Goal: Task Accomplishment & Management: Manage account settings

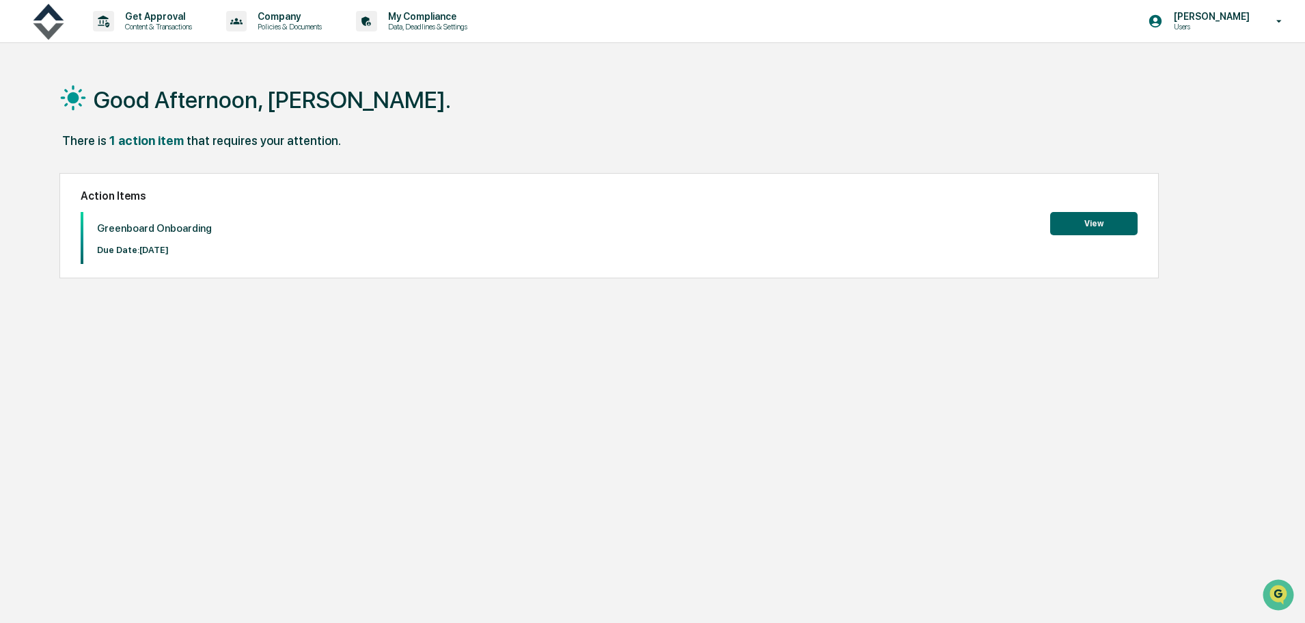
click at [1276, 20] on icon at bounding box center [1280, 21] width 24 height 13
click at [1222, 70] on li "Switch to Admin view..." at bounding box center [1205, 69] width 191 height 25
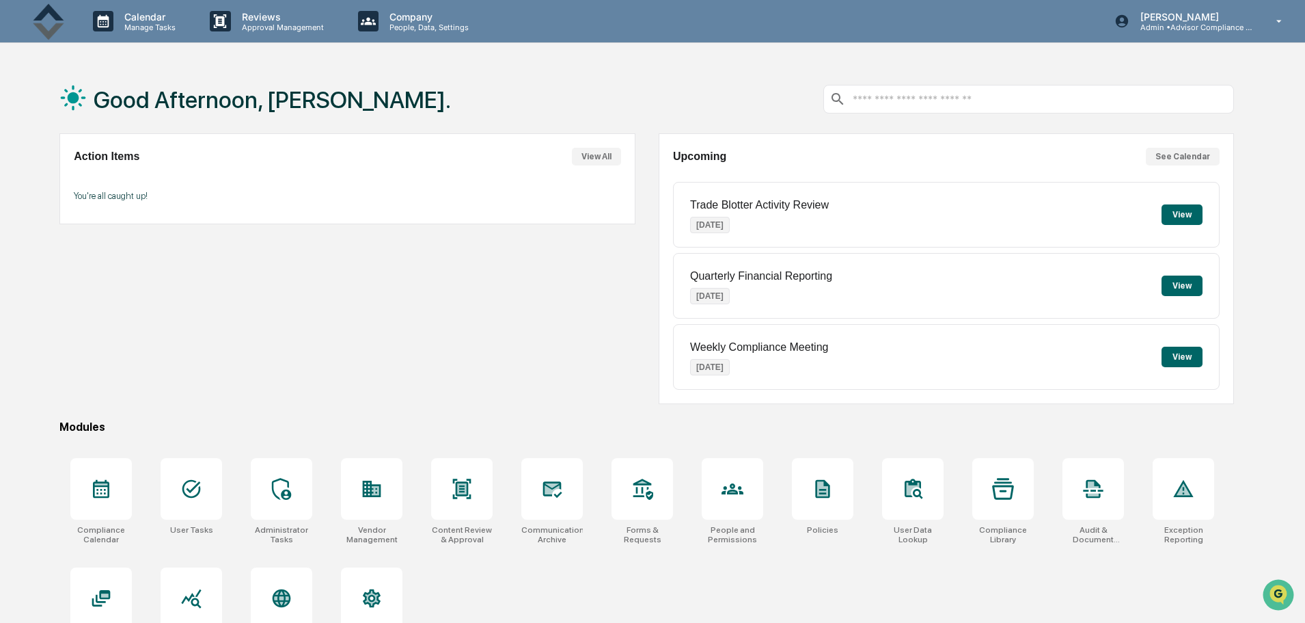
click at [1234, 31] on p "Admin • Advisor Compliance Partners" at bounding box center [1193, 28] width 127 height 10
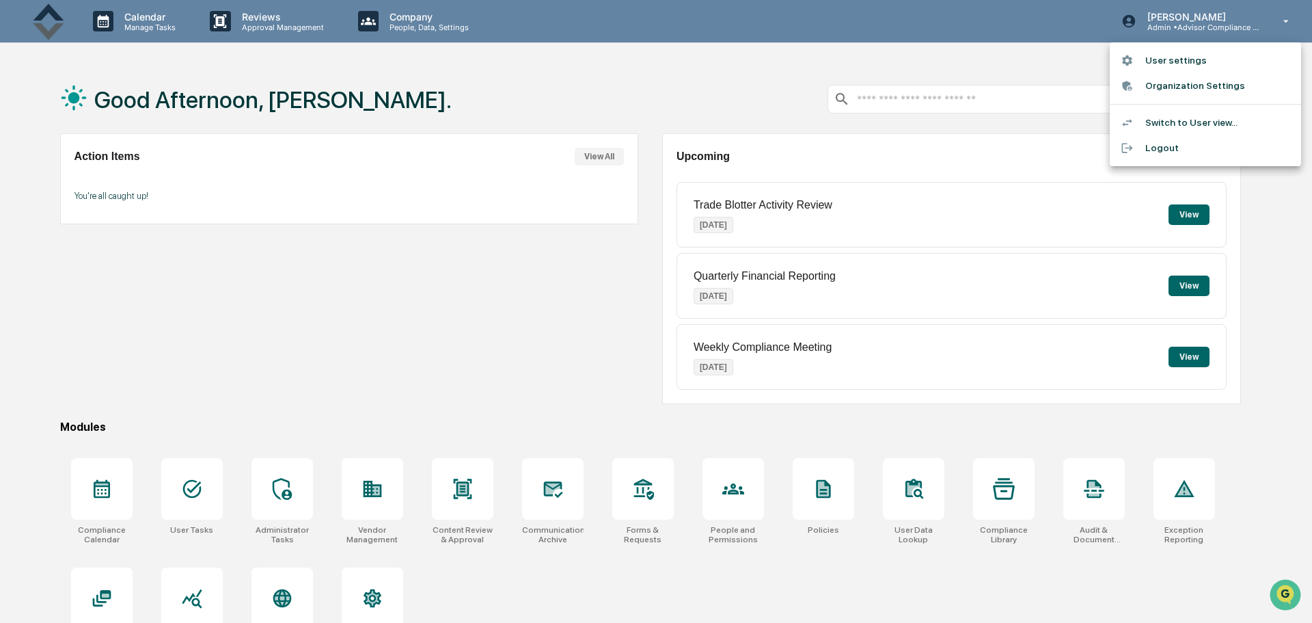
click at [1171, 118] on li "Switch to User view..." at bounding box center [1205, 122] width 191 height 25
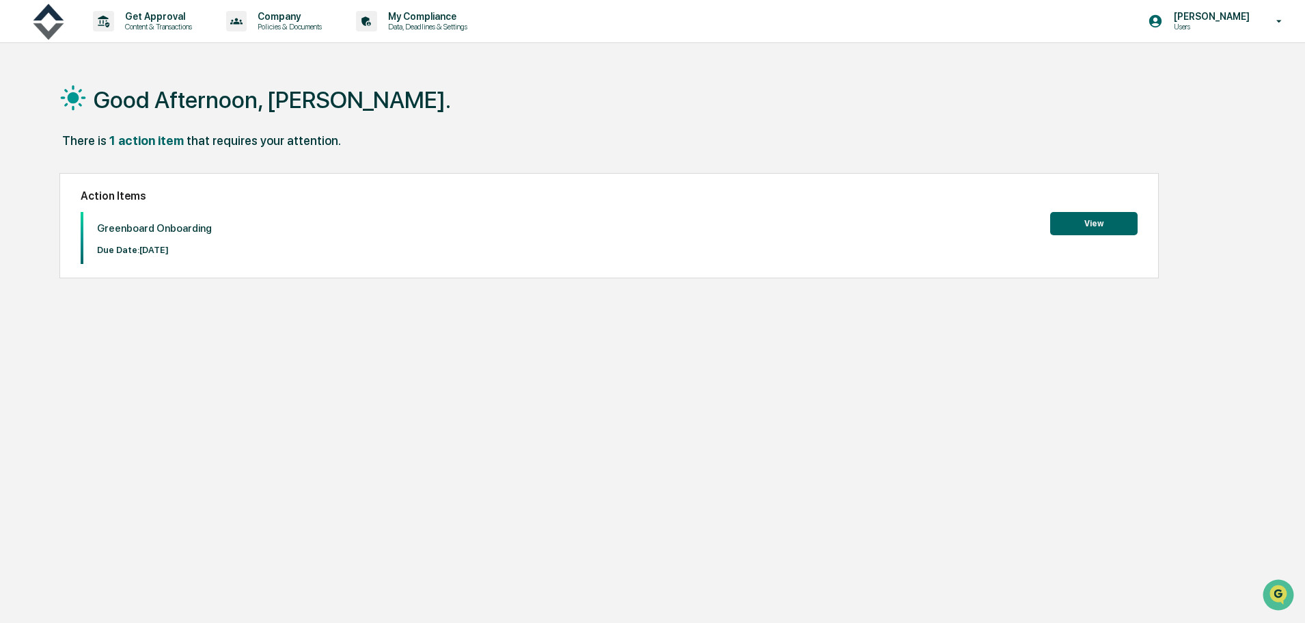
click at [1225, 17] on p "[PERSON_NAME]" at bounding box center [1210, 16] width 94 height 11
click at [1185, 73] on li "Switch to Admin view..." at bounding box center [1205, 69] width 191 height 25
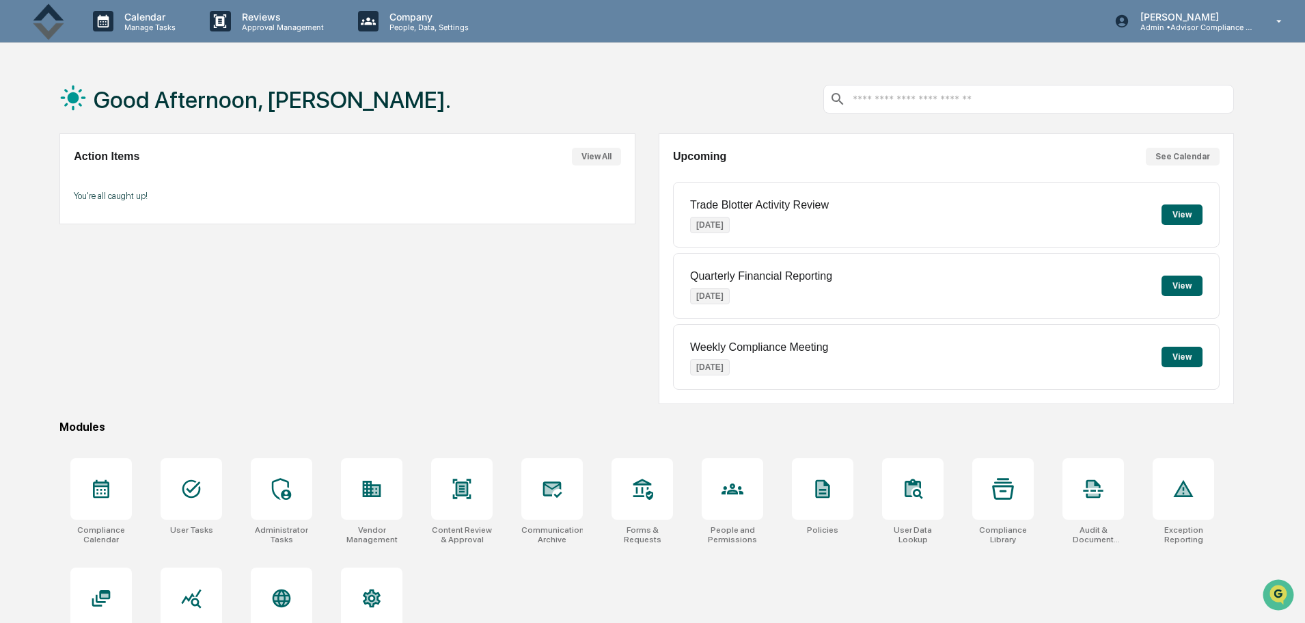
click at [433, 16] on p "Company" at bounding box center [427, 17] width 97 height 12
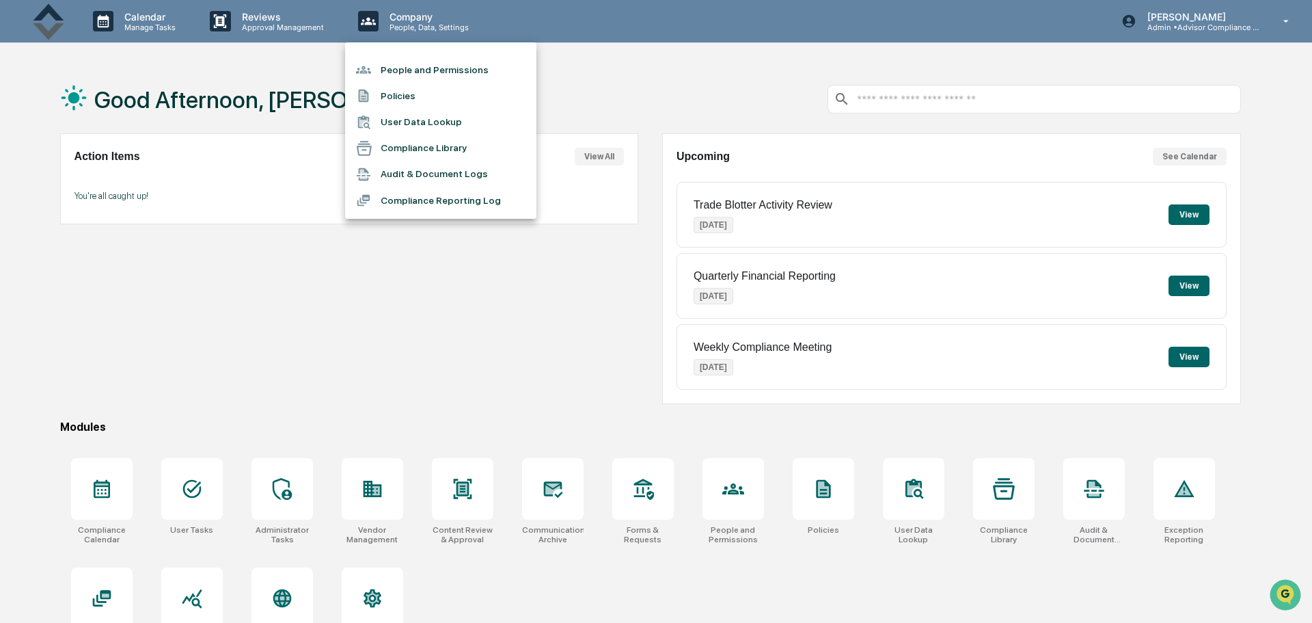
click at [439, 71] on li "People and Permissions" at bounding box center [440, 70] width 191 height 26
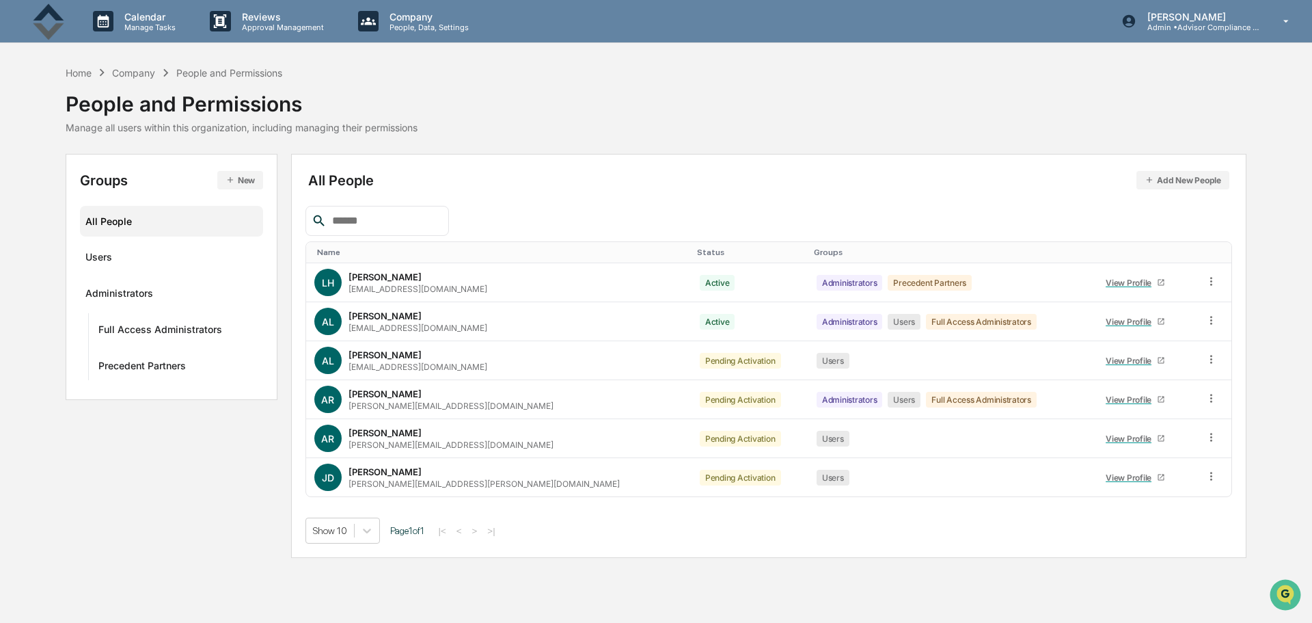
click at [1205, 362] on icon at bounding box center [1211, 359] width 13 height 13
click at [1053, 79] on div "Home Company People and Permissions People and Permissions Manage all users wit…" at bounding box center [656, 99] width 1181 height 68
click at [1205, 362] on icon at bounding box center [1211, 359] width 13 height 13
click at [1114, 549] on div "All People Add New People Name Status Groups [PERSON_NAME] Heyne [EMAIL_ADDRESS…" at bounding box center [769, 356] width 956 height 404
click at [150, 21] on p "Calendar" at bounding box center [147, 17] width 69 height 12
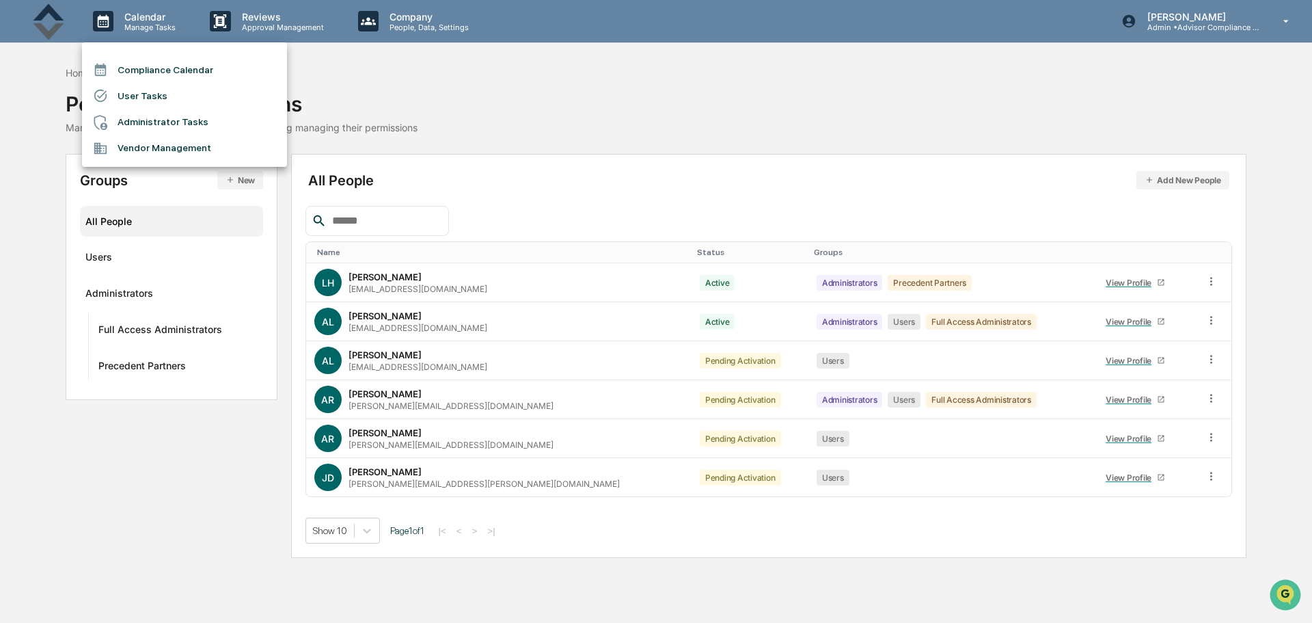
click at [149, 97] on li "User Tasks" at bounding box center [184, 96] width 205 height 26
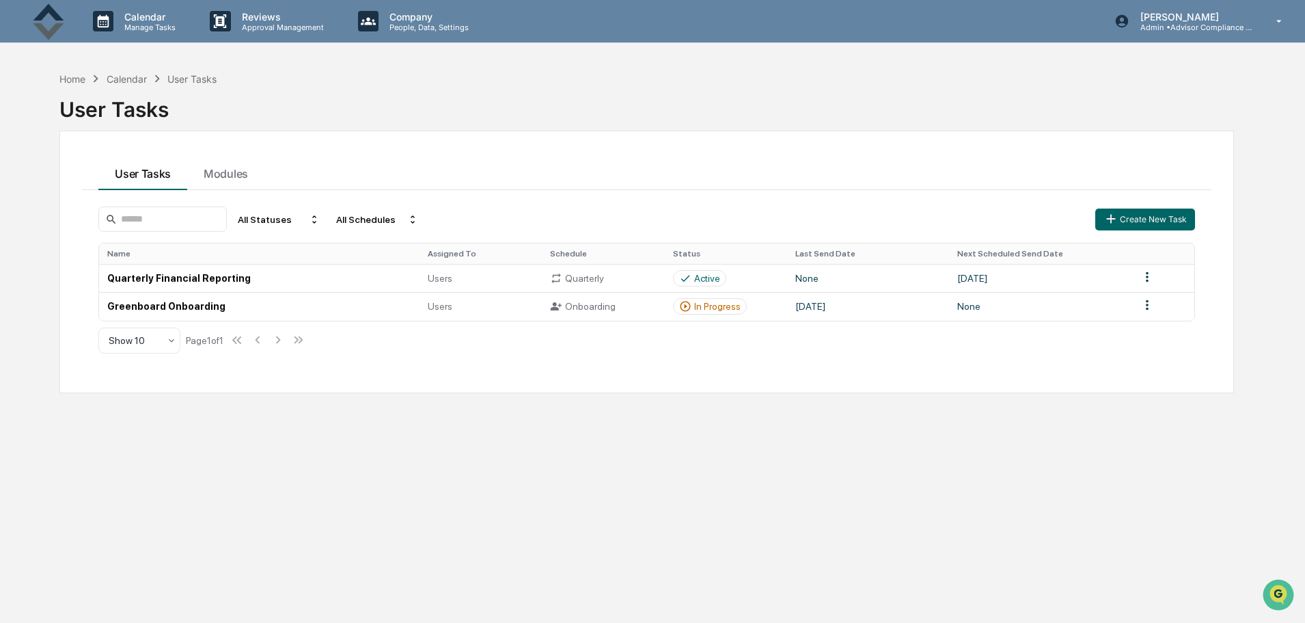
click at [398, 15] on p "Company" at bounding box center [427, 17] width 97 height 12
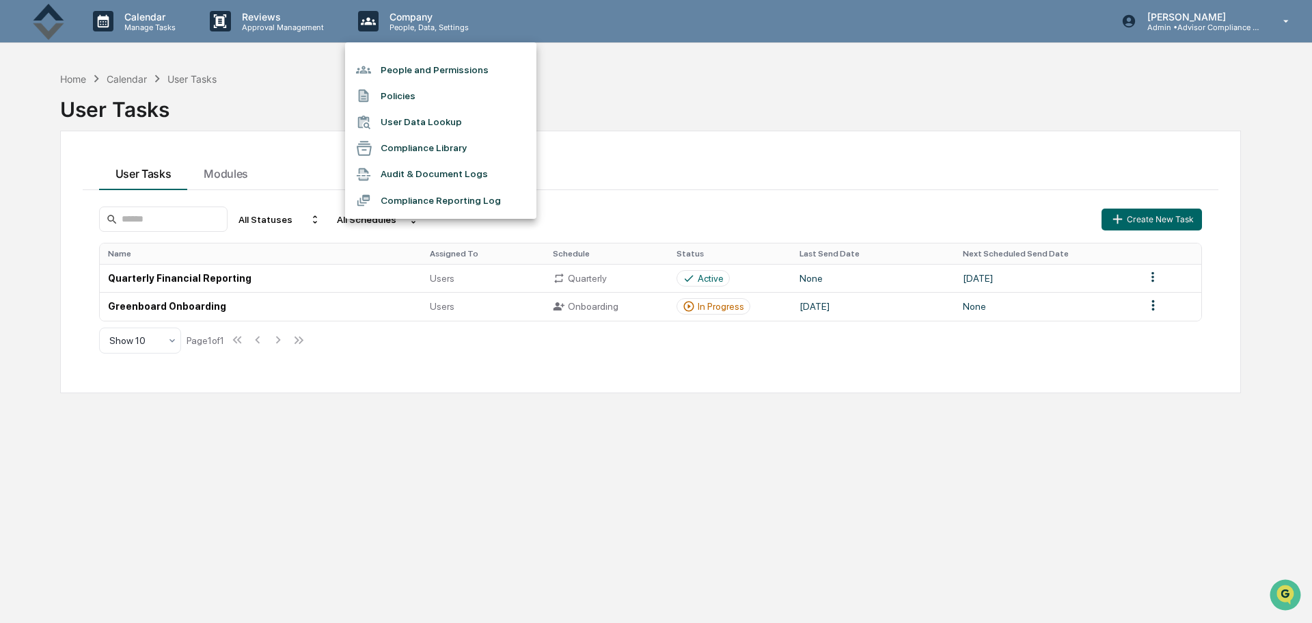
click at [267, 16] on div at bounding box center [656, 311] width 1312 height 623
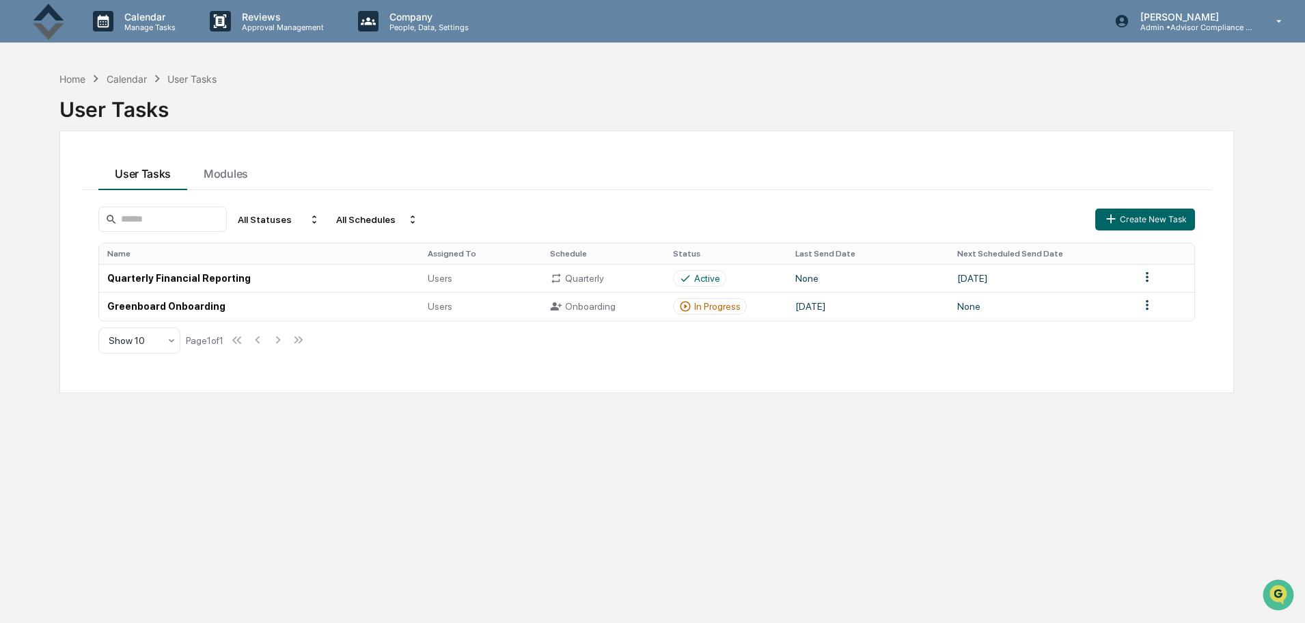
click at [267, 16] on p "Reviews" at bounding box center [281, 17] width 100 height 12
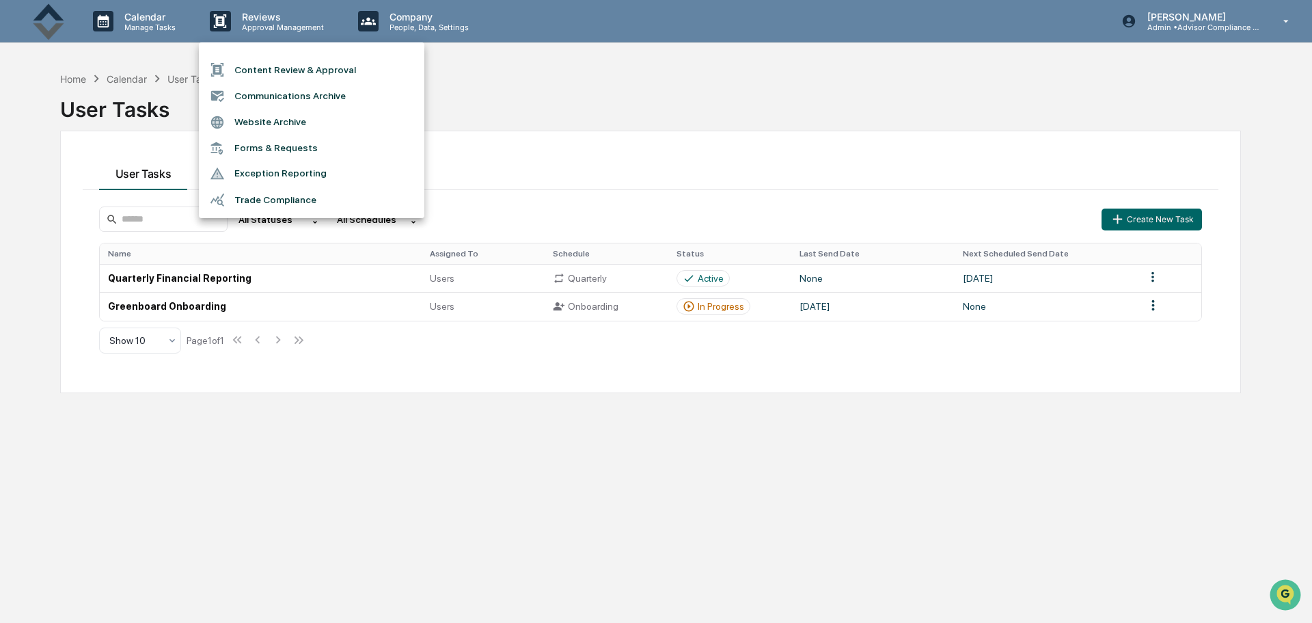
click at [165, 20] on div at bounding box center [656, 311] width 1312 height 623
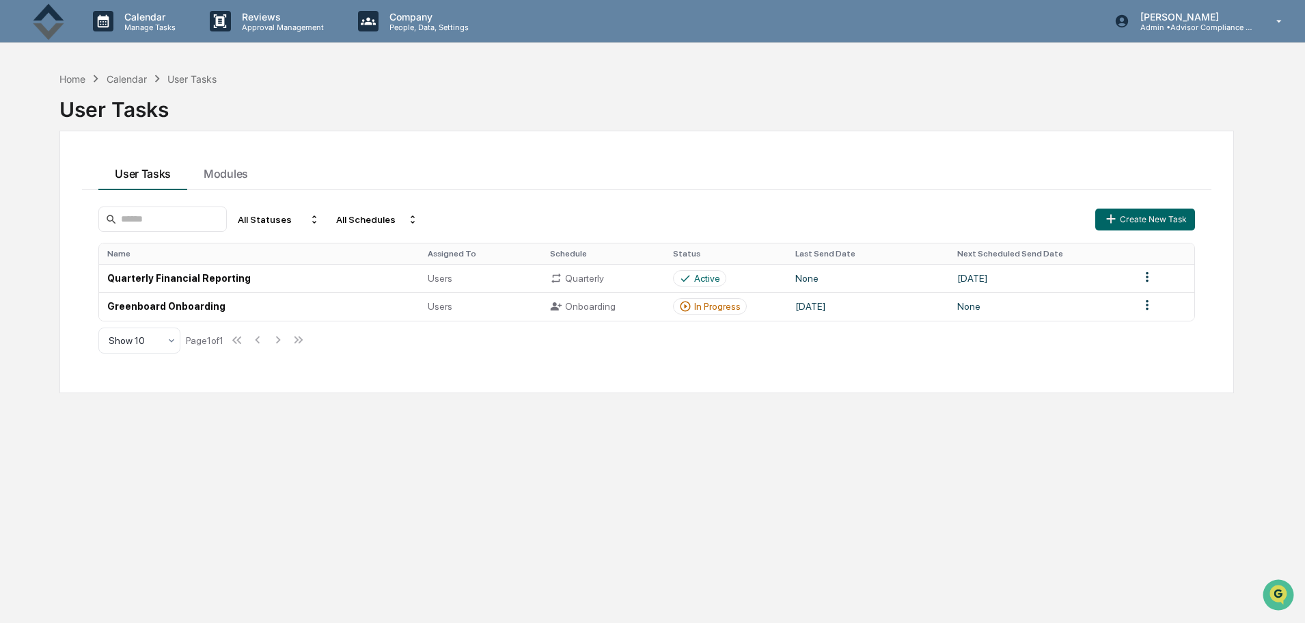
click at [160, 20] on p "Calendar" at bounding box center [147, 17] width 69 height 12
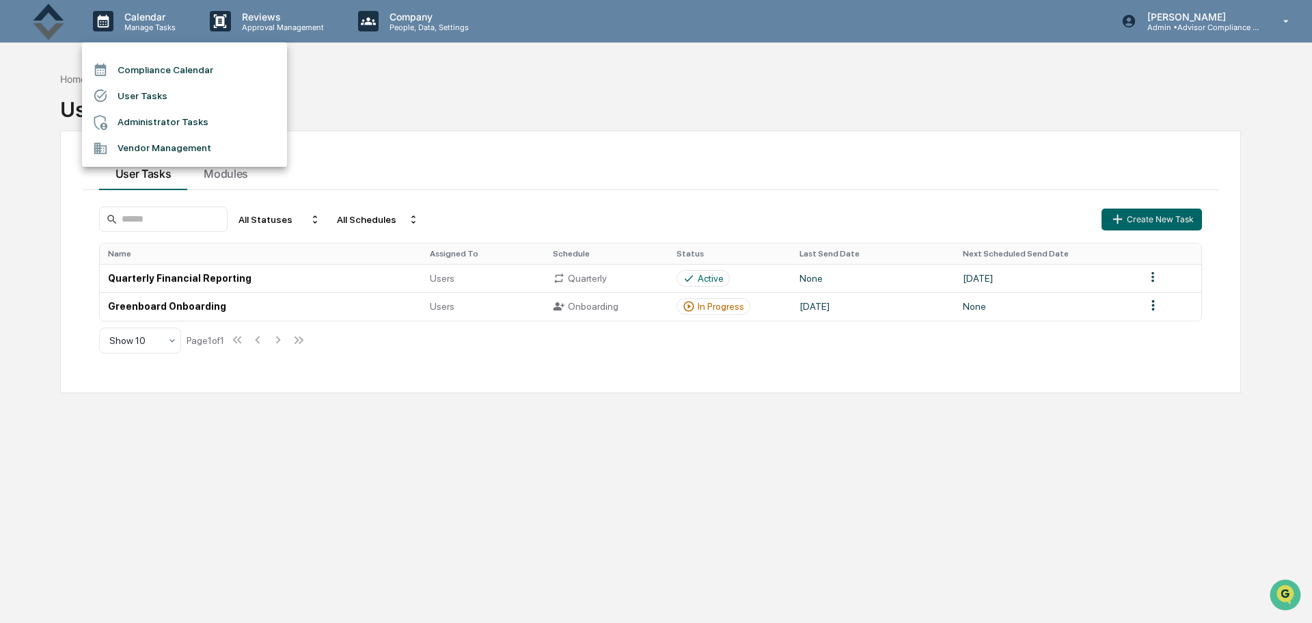
click at [171, 146] on li "Vendor Management" at bounding box center [184, 148] width 205 height 26
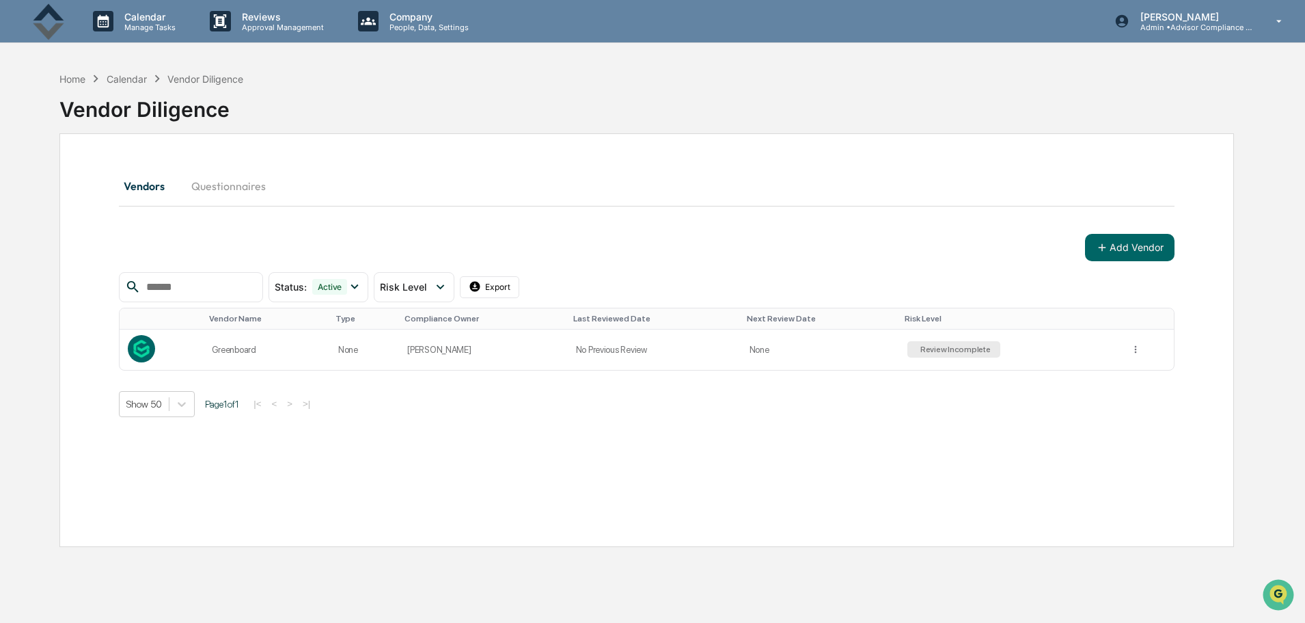
click at [1281, 597] on icon "Open customer support" at bounding box center [1279, 610] width 31 height 31
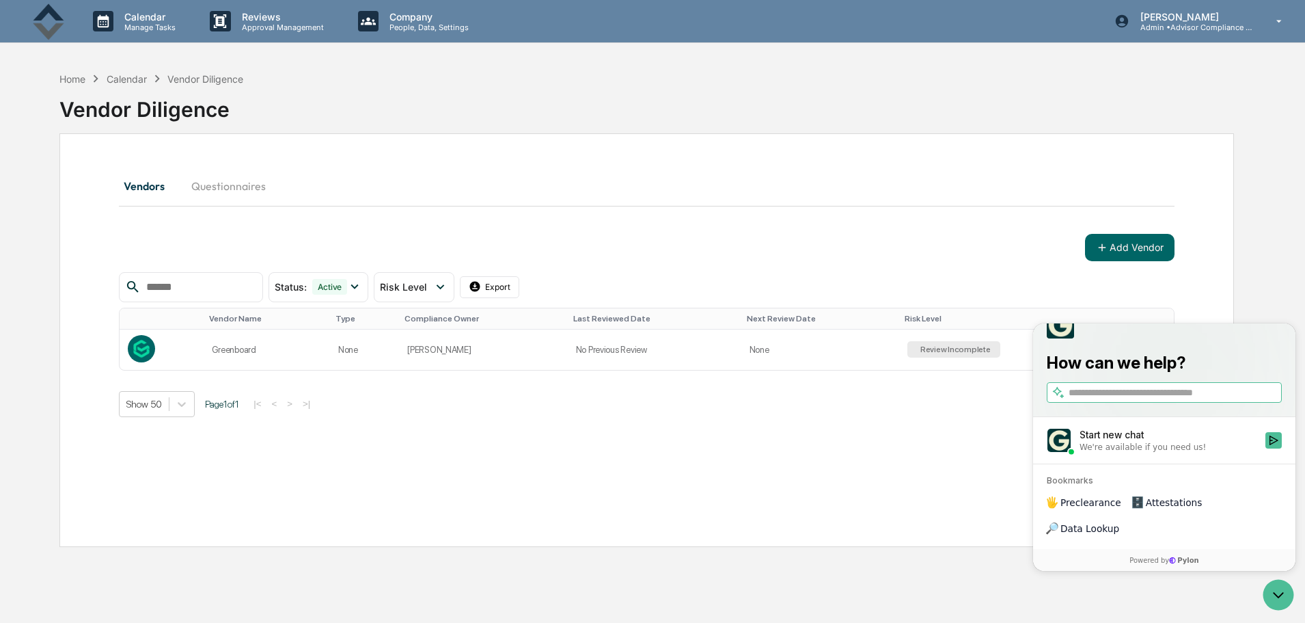
click at [1028, 578] on div "Home Calendar Vendor Diligence Vendor Diligence Vendors Questionnaires Add Vend…" at bounding box center [647, 376] width 1216 height 623
click at [1294, 593] on div at bounding box center [1280, 595] width 37 height 34
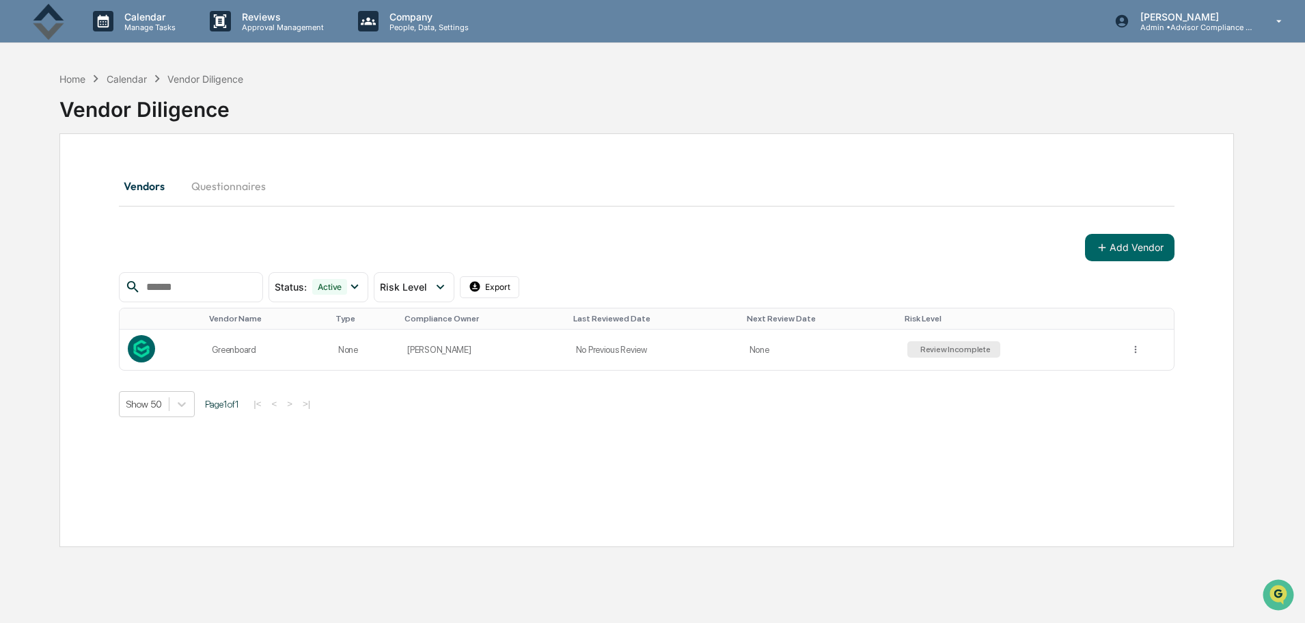
click at [1234, 19] on p "[PERSON_NAME]" at bounding box center [1193, 17] width 127 height 12
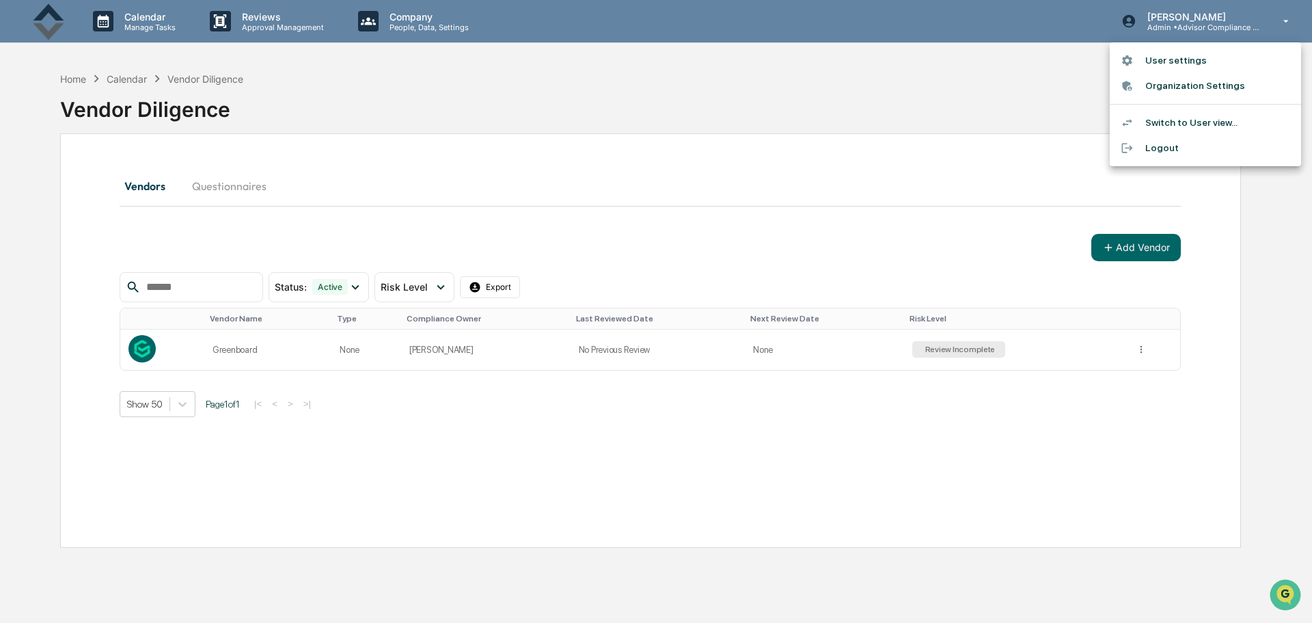
click at [1193, 60] on li "User settings" at bounding box center [1205, 60] width 191 height 25
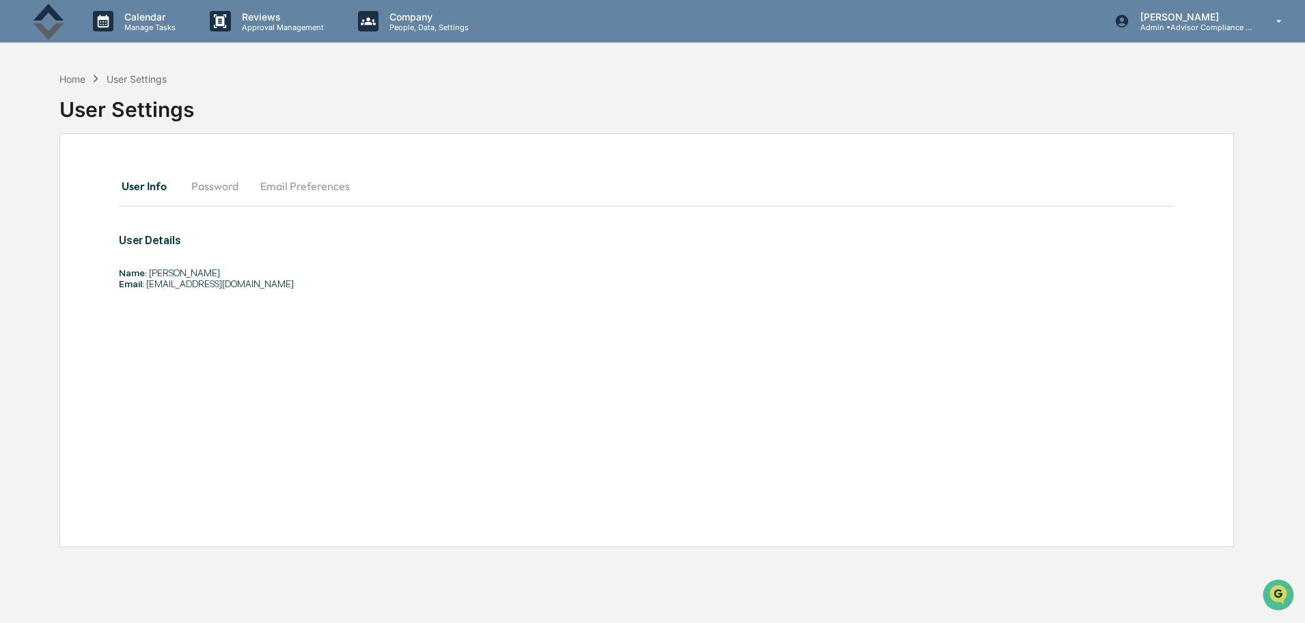
click at [1193, 60] on div "Calendar Manage Tasks Reviews Approval Management Company People, Data, Setting…" at bounding box center [652, 344] width 1305 height 688
click at [1262, 21] on div "[PERSON_NAME] Admin • Advisor Compliance Partners" at bounding box center [1203, 21] width 204 height 42
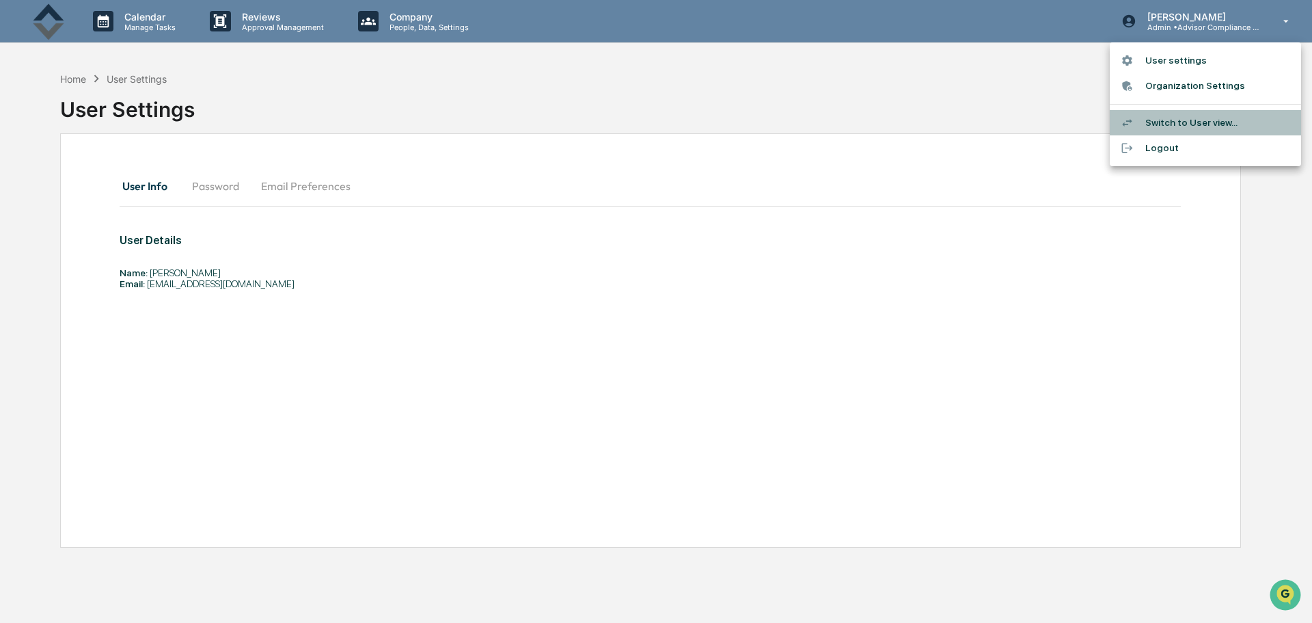
click at [1204, 118] on li "Switch to User view..." at bounding box center [1205, 122] width 191 height 25
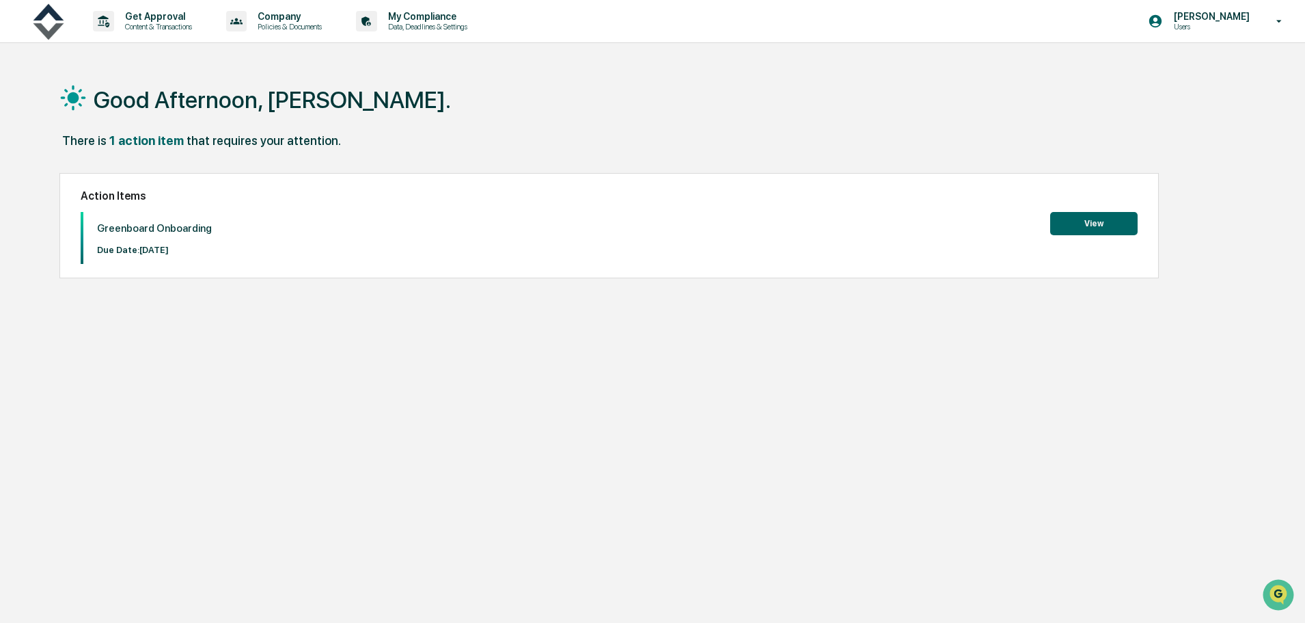
click at [1072, 224] on button "View" at bounding box center [1093, 223] width 87 height 23
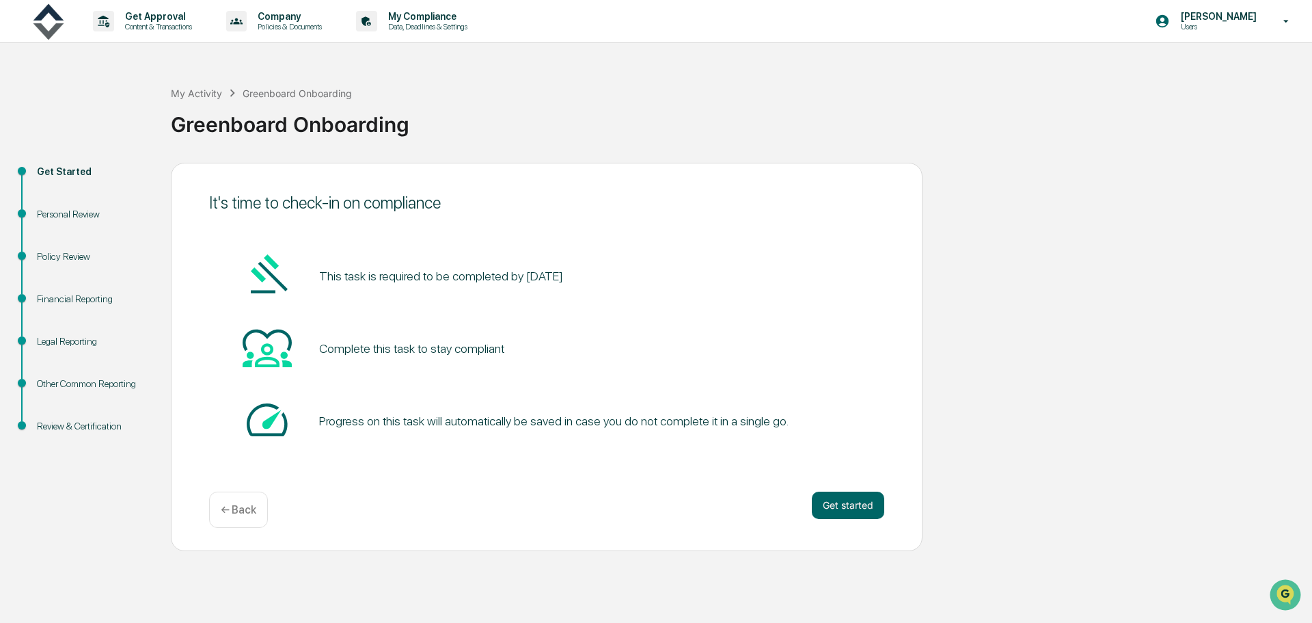
click at [1266, 21] on div "[PERSON_NAME] Users" at bounding box center [1226, 21] width 171 height 42
click at [1221, 68] on li "Switch to Admin view..." at bounding box center [1205, 69] width 191 height 25
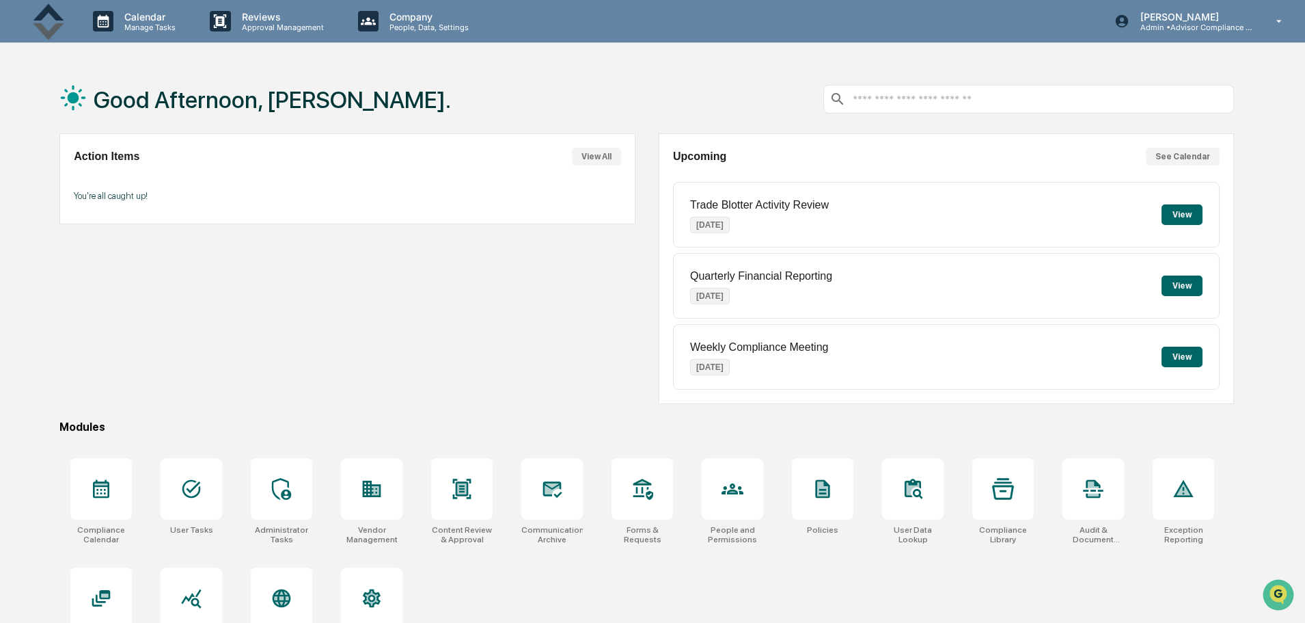
click at [417, 15] on p "Company" at bounding box center [427, 17] width 97 height 12
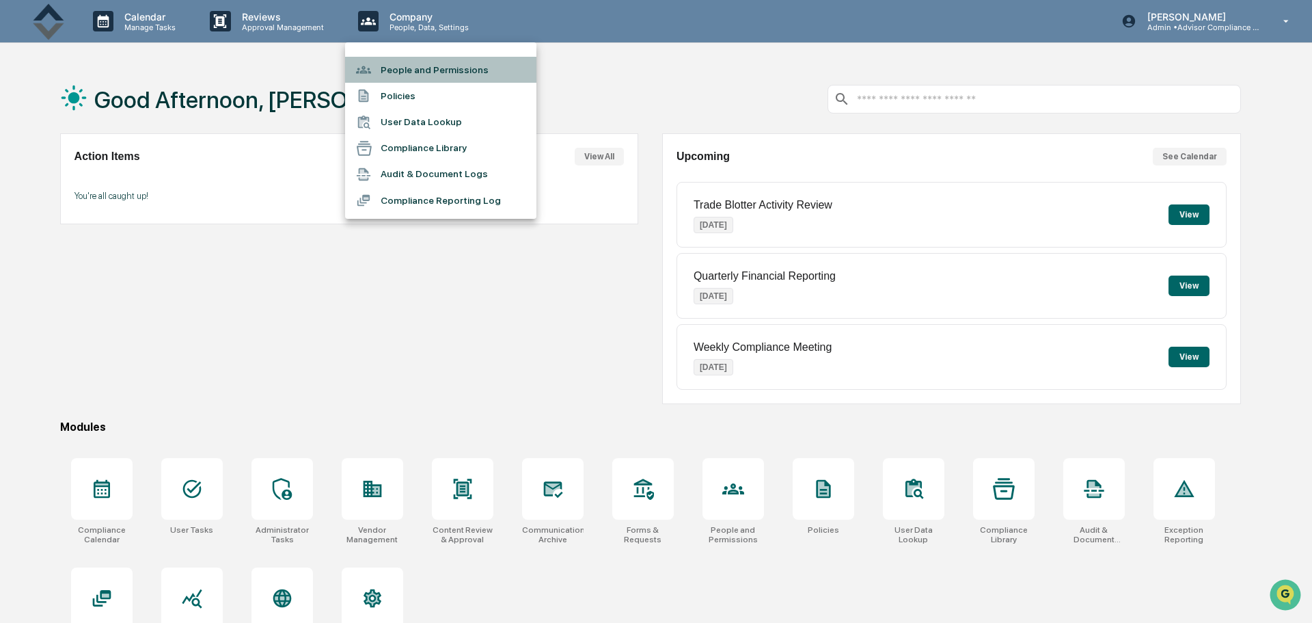
click at [394, 65] on li "People and Permissions" at bounding box center [440, 70] width 191 height 26
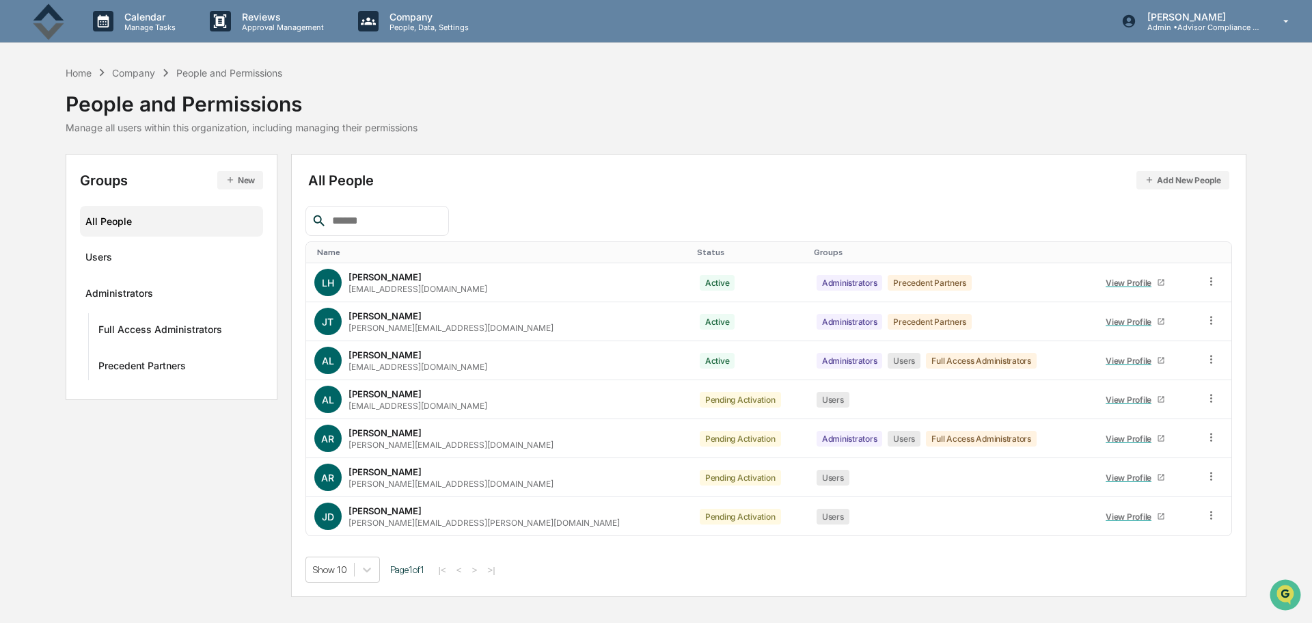
click at [255, 25] on p "Approval Management" at bounding box center [281, 28] width 100 height 10
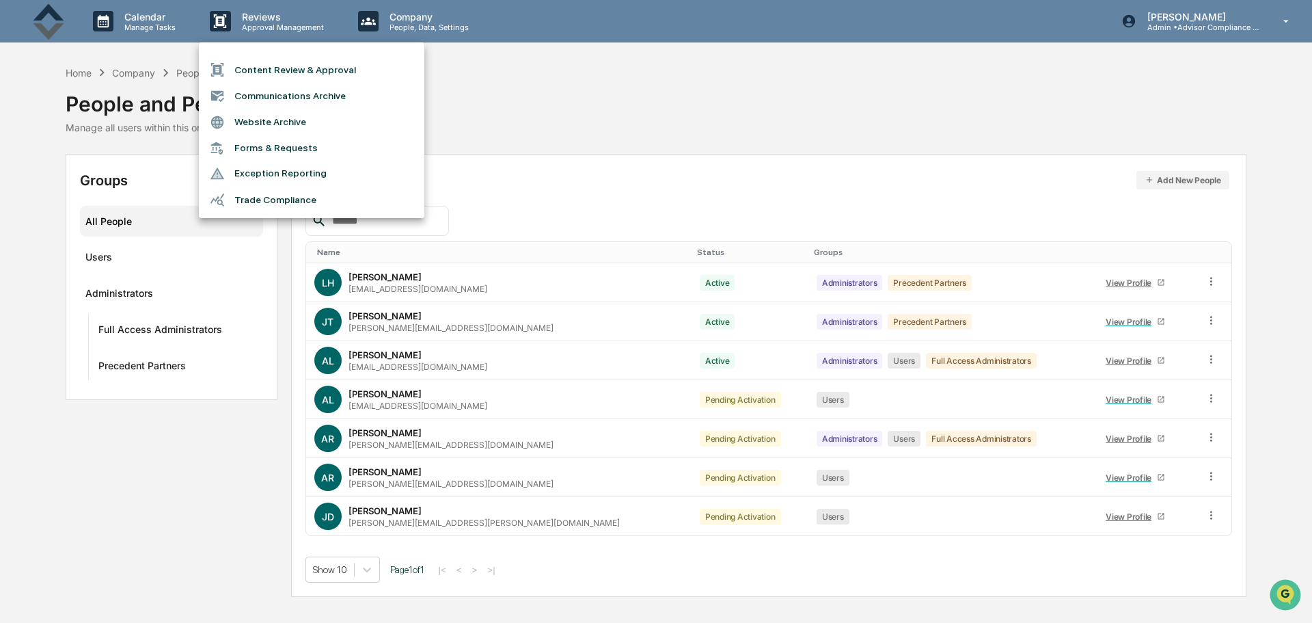
click at [151, 21] on div at bounding box center [656, 311] width 1312 height 623
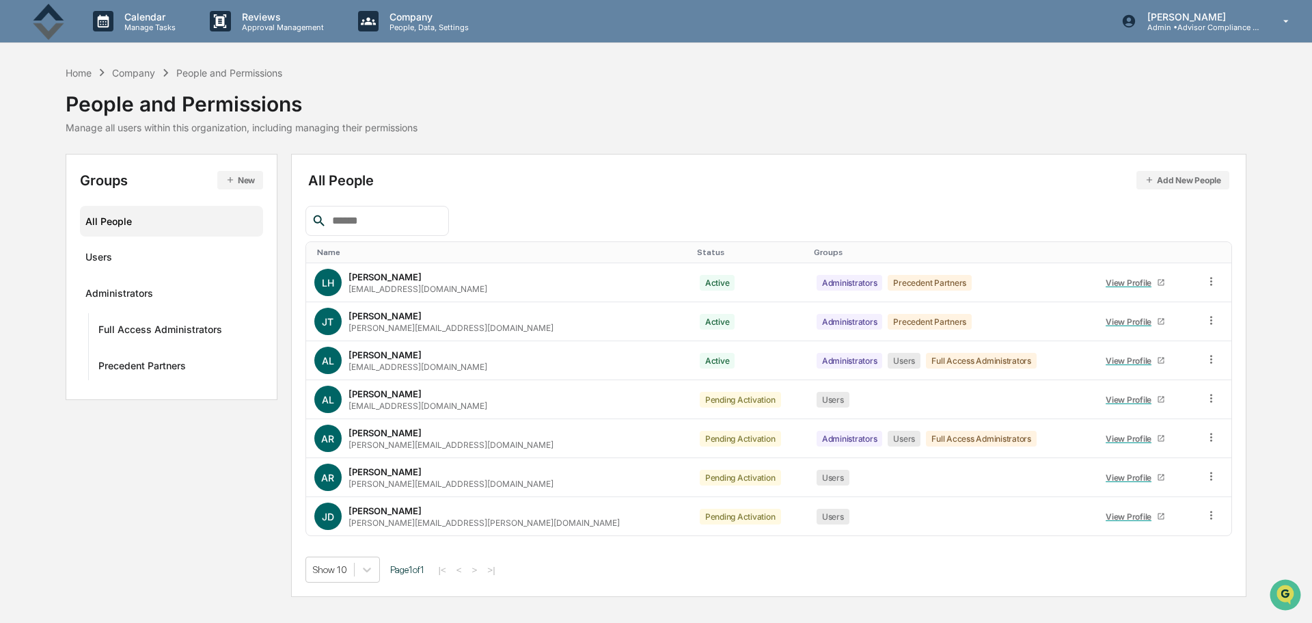
click at [141, 16] on p "Calendar" at bounding box center [147, 17] width 69 height 12
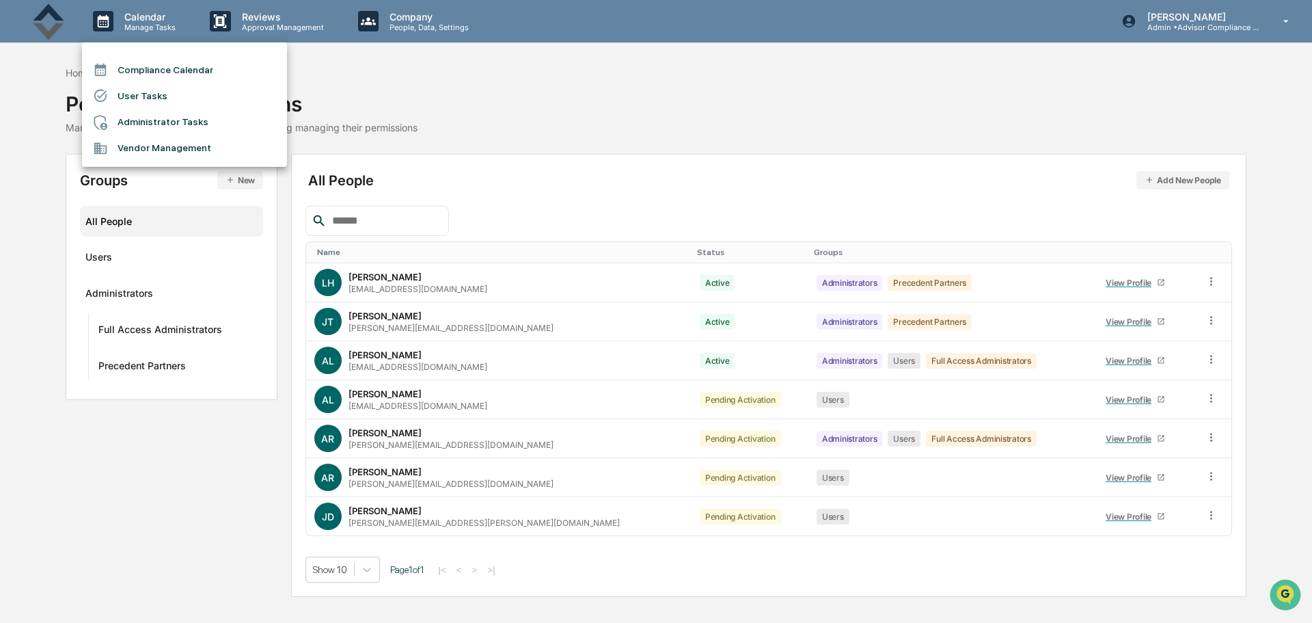
click at [554, 61] on div at bounding box center [656, 311] width 1312 height 623
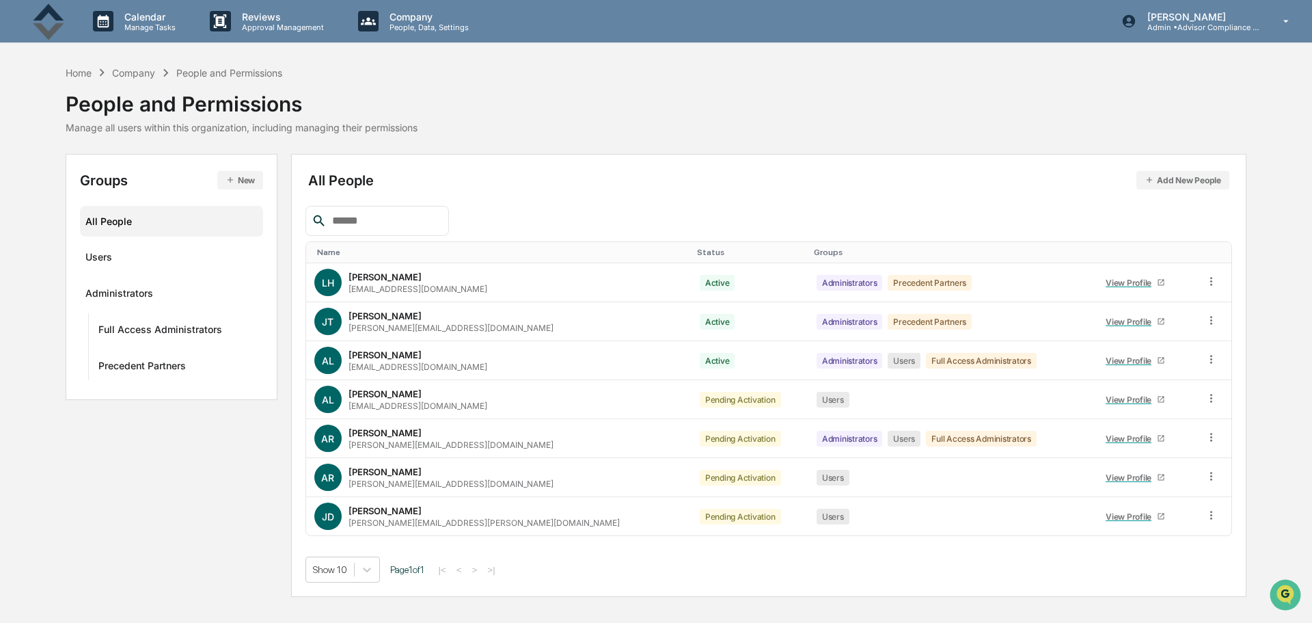
click at [85, 70] on div "Home" at bounding box center [79, 73] width 26 height 12
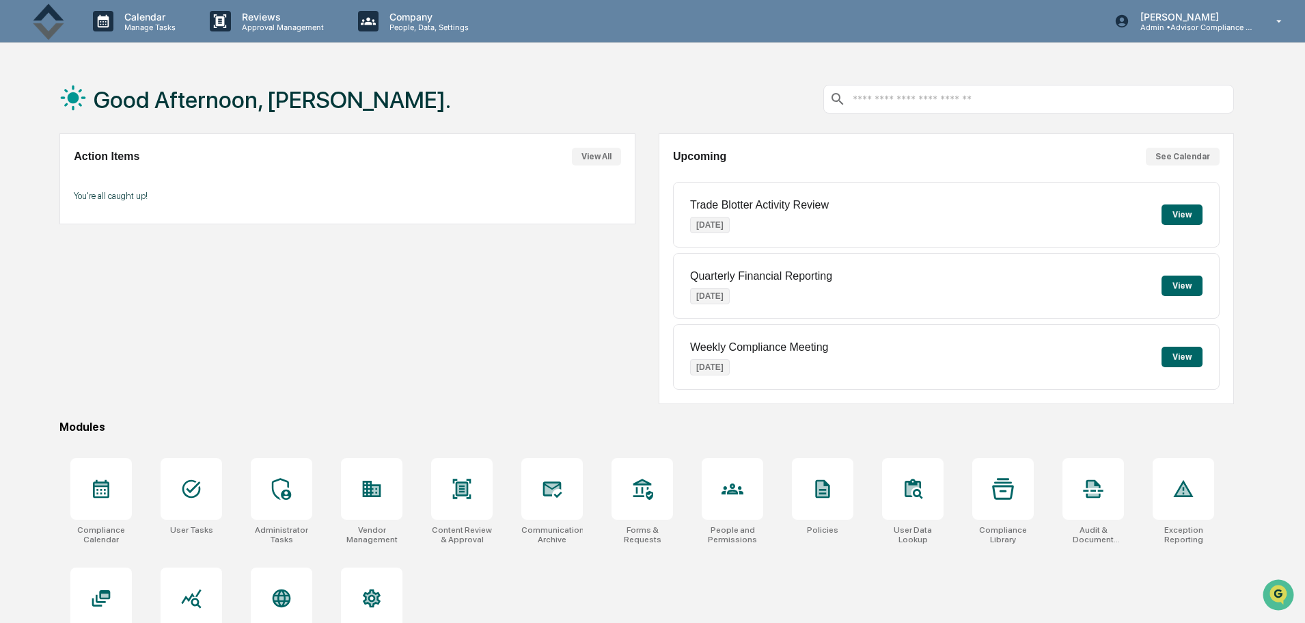
click at [1221, 27] on p "Admin • Advisor Compliance Partners" at bounding box center [1193, 28] width 127 height 10
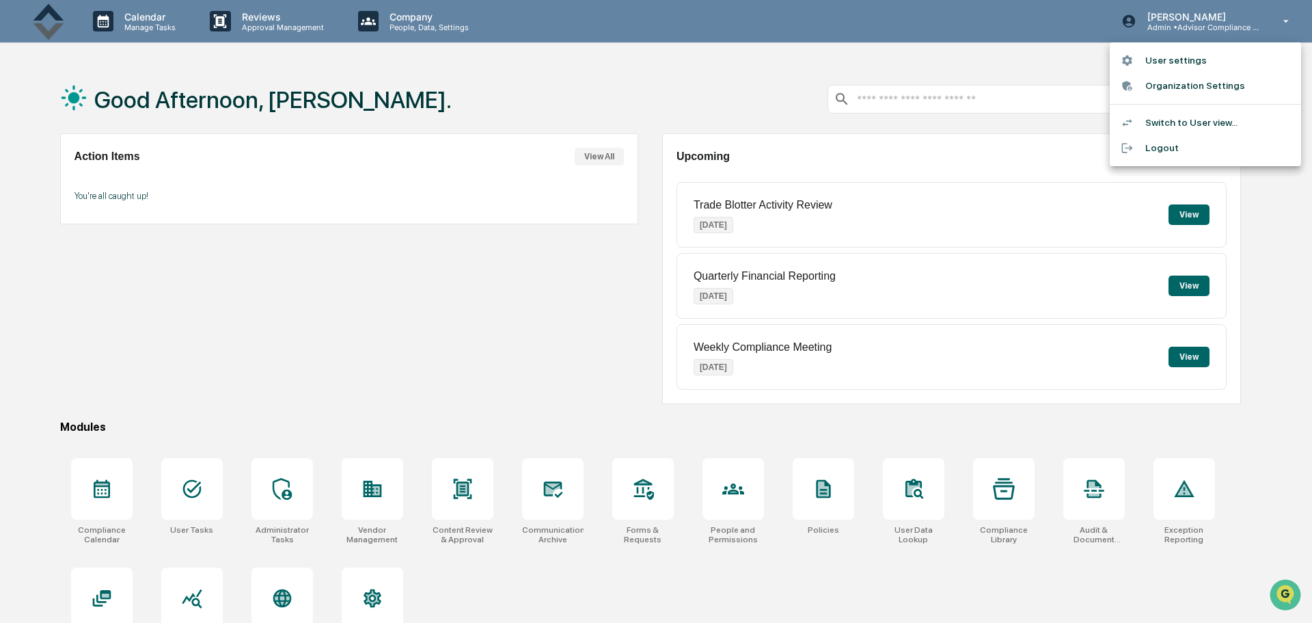
click at [1201, 117] on li "Switch to User view..." at bounding box center [1205, 122] width 191 height 25
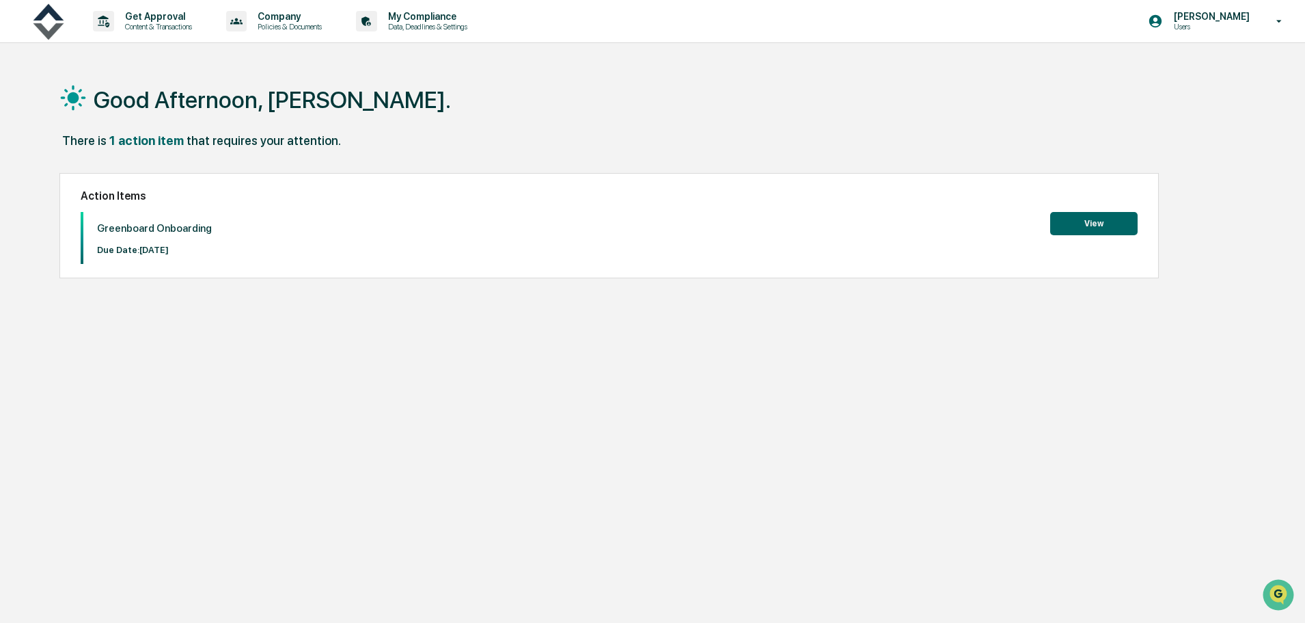
click at [1097, 225] on button "View" at bounding box center [1093, 223] width 87 height 23
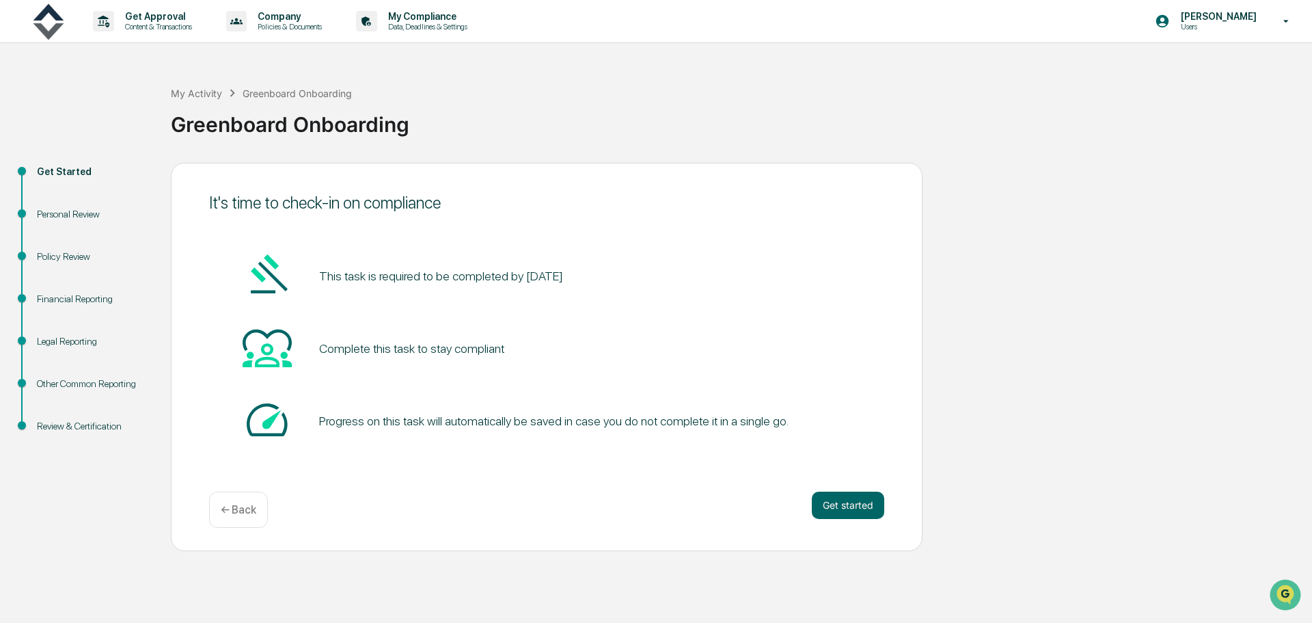
click at [847, 503] on button "Get started" at bounding box center [848, 504] width 72 height 27
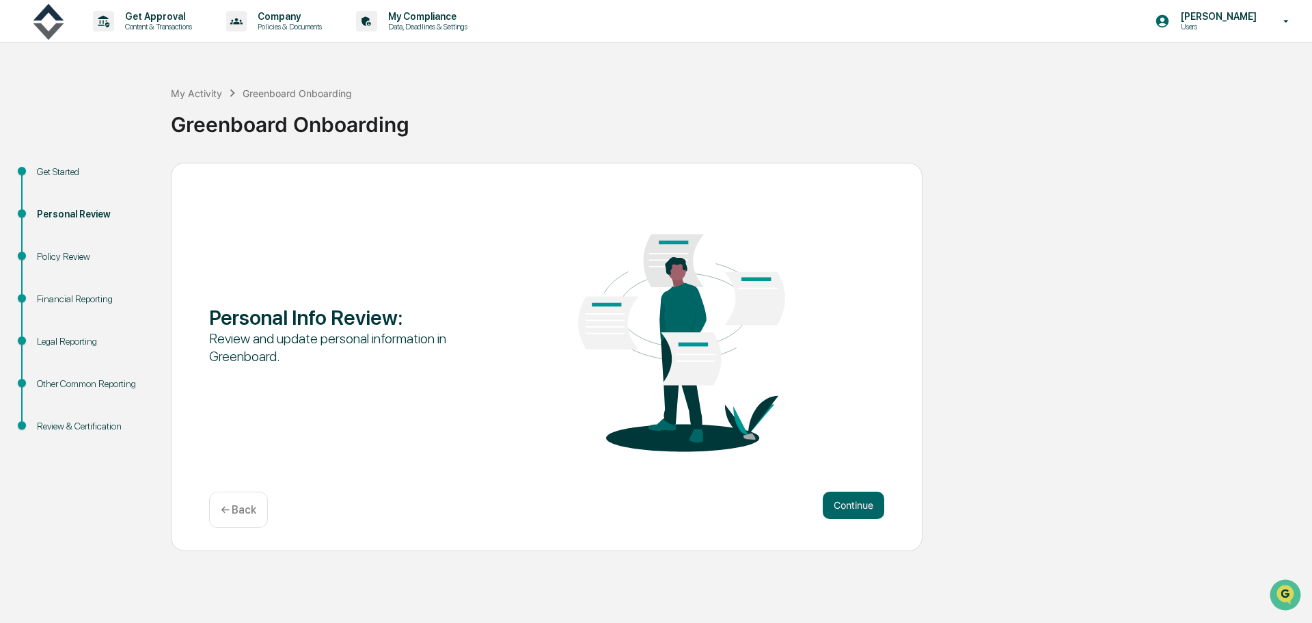
click at [858, 500] on button "Continue" at bounding box center [854, 504] width 62 height 27
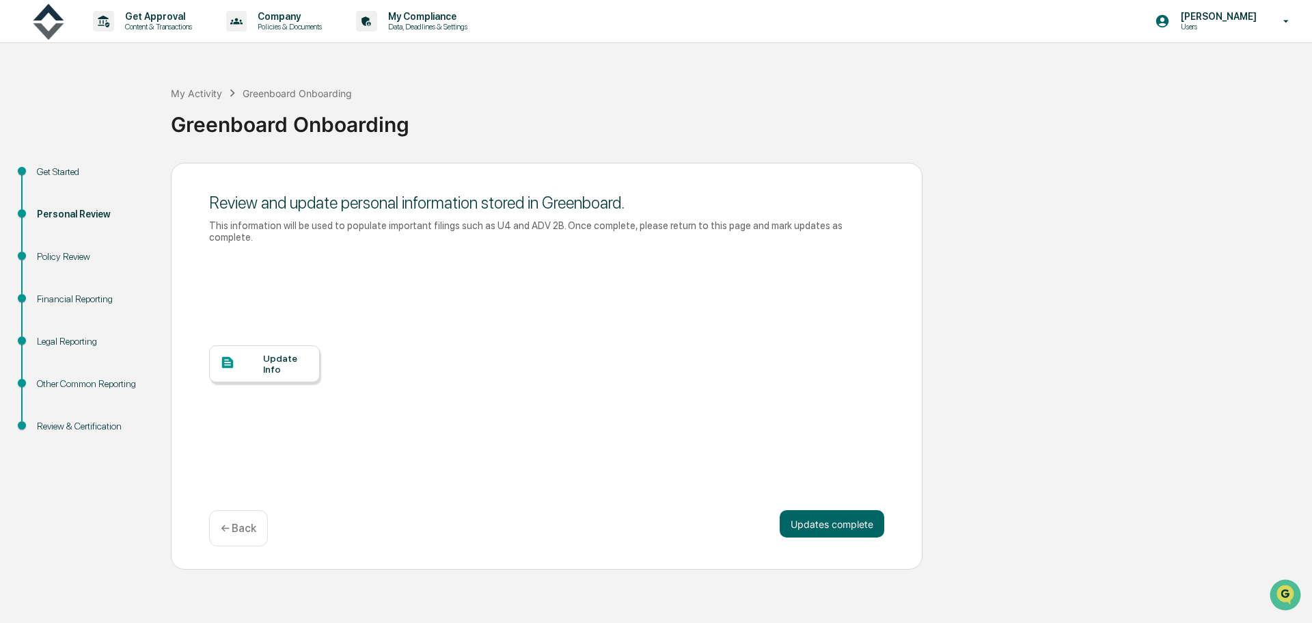
click at [249, 357] on div at bounding box center [241, 363] width 43 height 17
click at [1239, 24] on p "Users" at bounding box center [1217, 27] width 94 height 10
click at [1202, 71] on li "Switch to Admin view..." at bounding box center [1205, 69] width 191 height 25
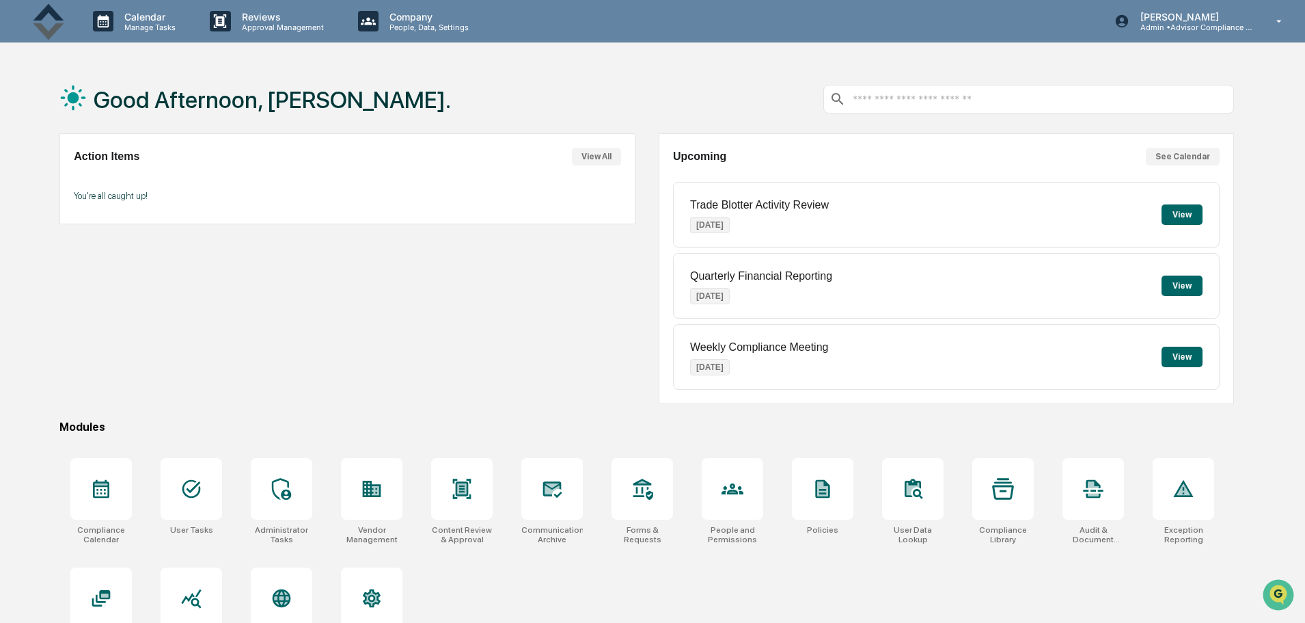
click at [385, 23] on p "People, Data, Settings" at bounding box center [427, 28] width 97 height 10
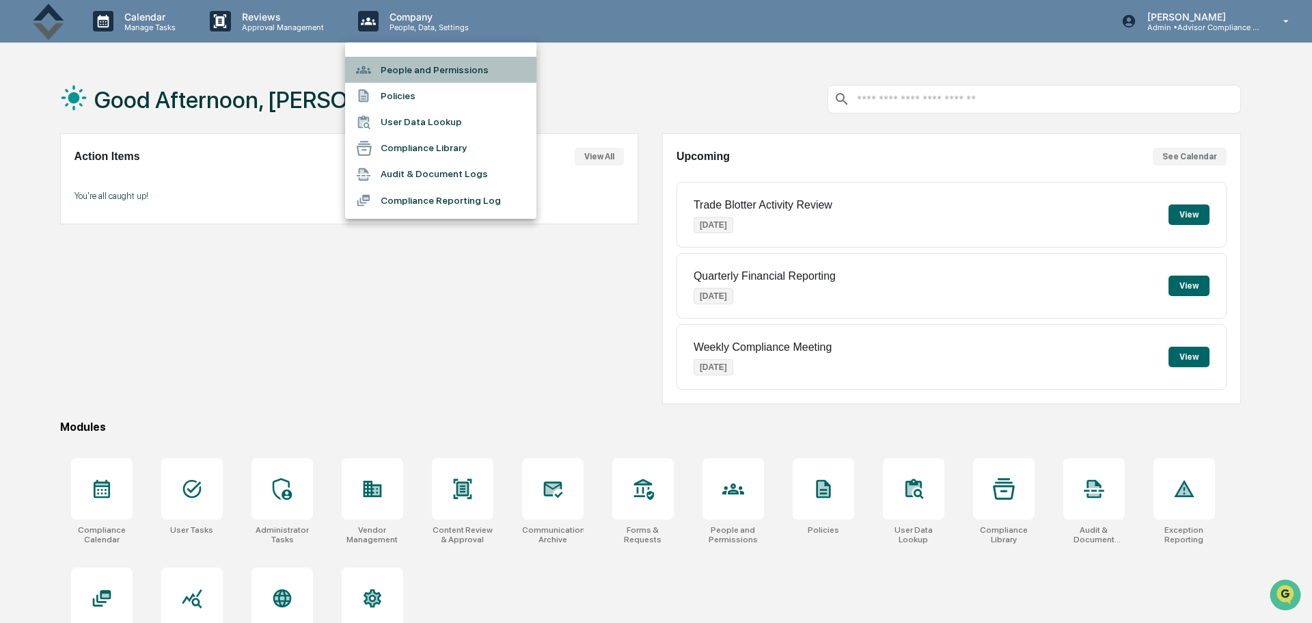
click at [426, 68] on li "People and Permissions" at bounding box center [440, 70] width 191 height 26
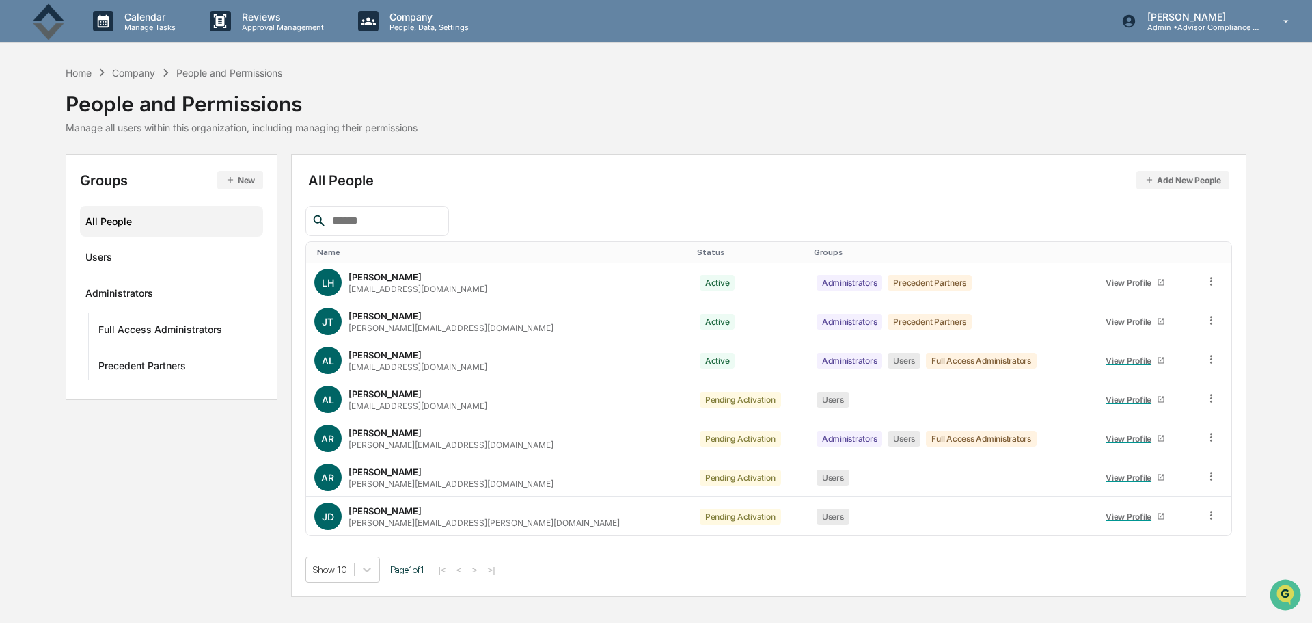
click at [1205, 438] on icon at bounding box center [1211, 437] width 13 height 13
click at [1160, 485] on div "Change Status" at bounding box center [1148, 486] width 118 height 16
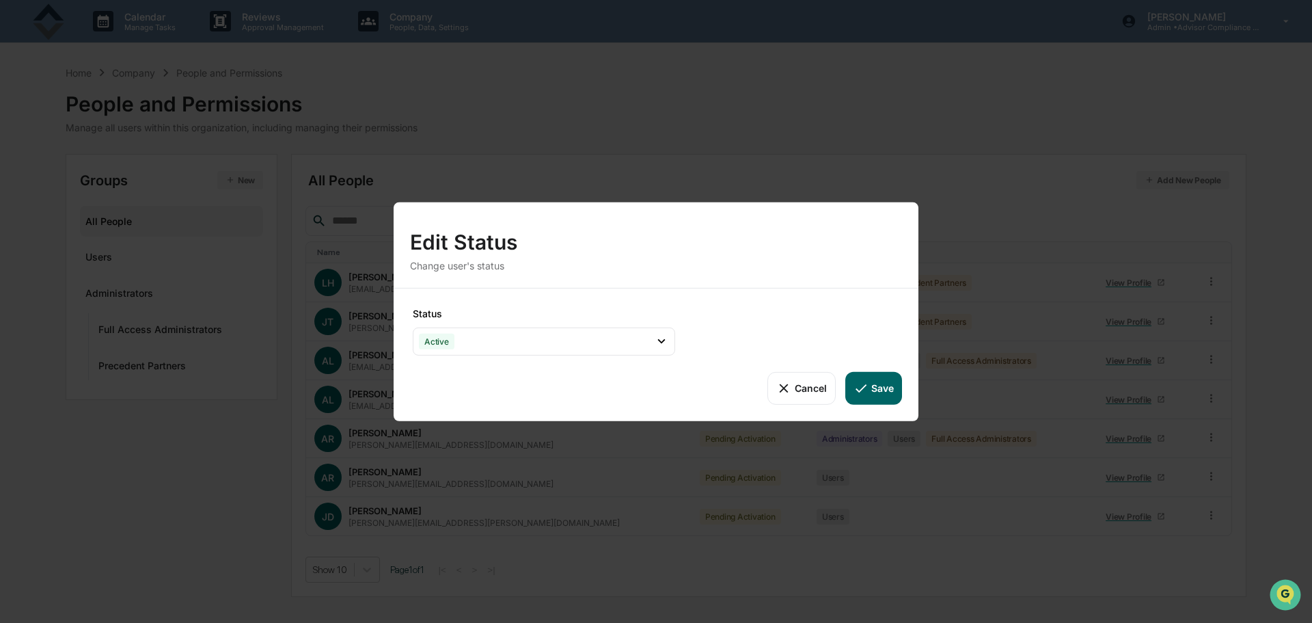
click at [655, 346] on icon at bounding box center [661, 341] width 15 height 15
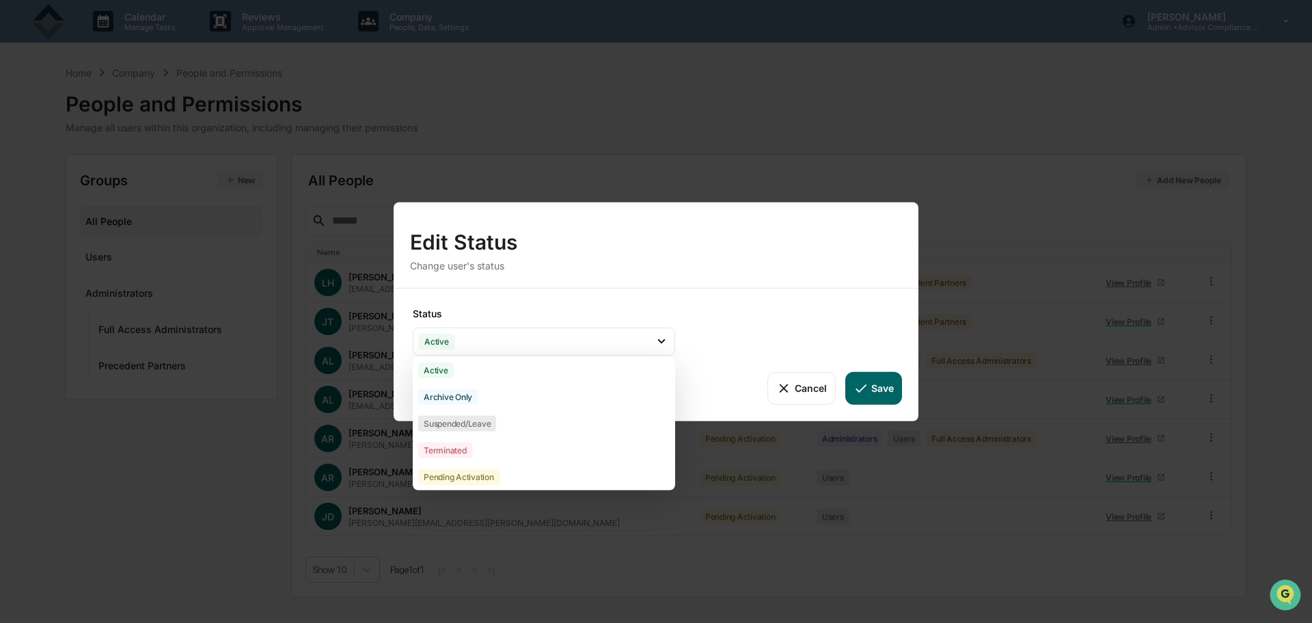
click at [655, 345] on icon at bounding box center [661, 341] width 15 height 15
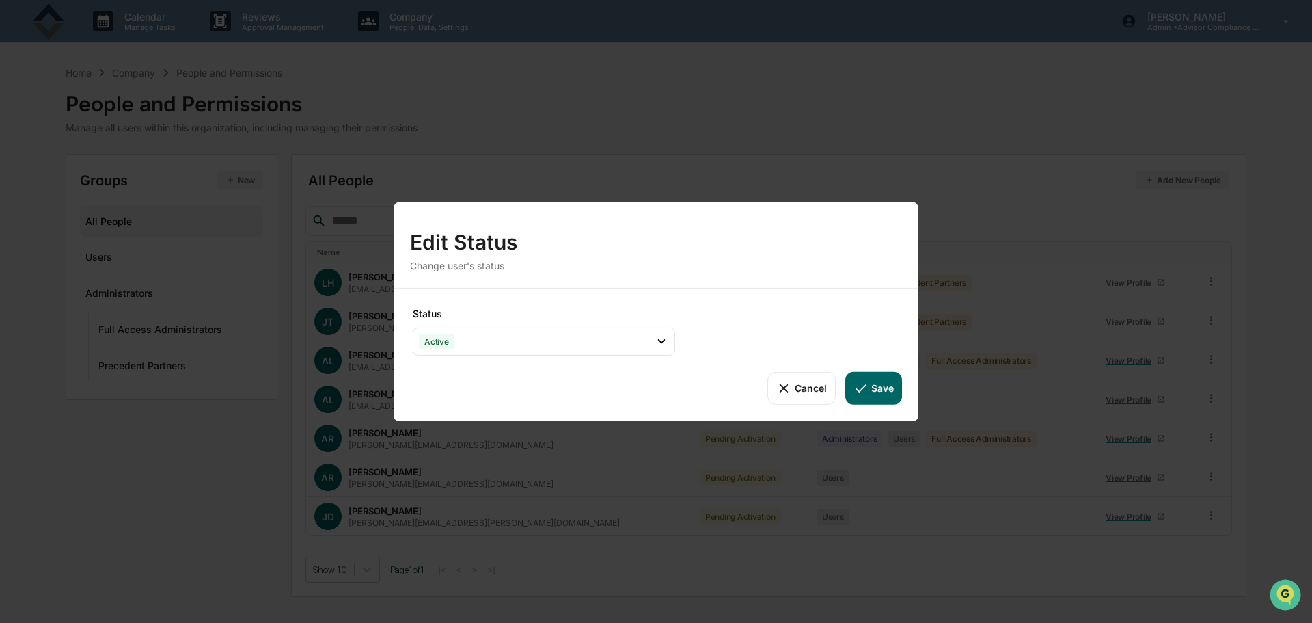
click at [884, 385] on button "Save" at bounding box center [873, 387] width 57 height 33
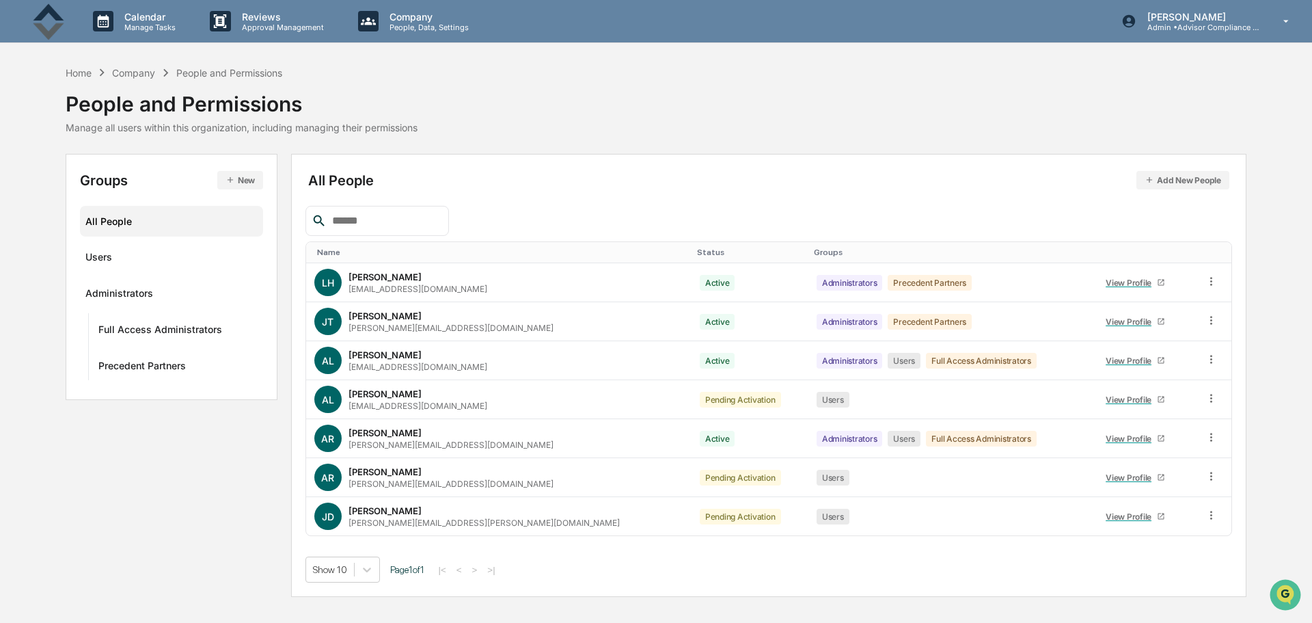
click at [1268, 29] on div "[PERSON_NAME] Admin • Advisor Compliance Partners" at bounding box center [1210, 21] width 204 height 42
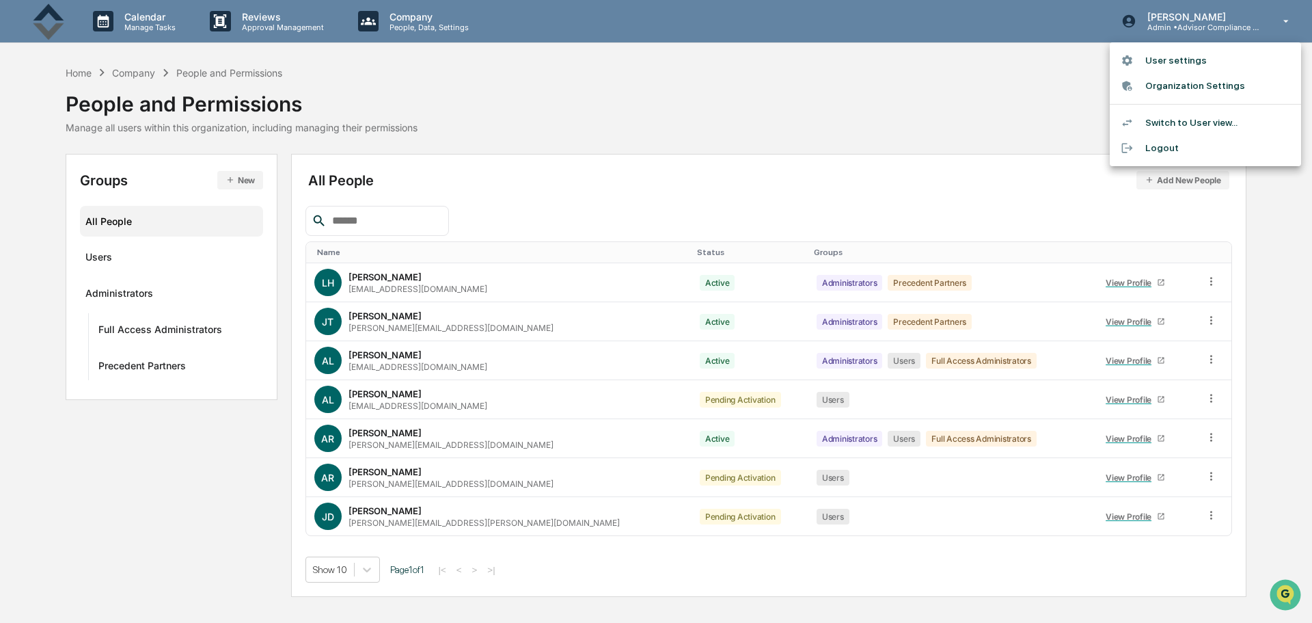
click at [1083, 68] on div at bounding box center [656, 311] width 1312 height 623
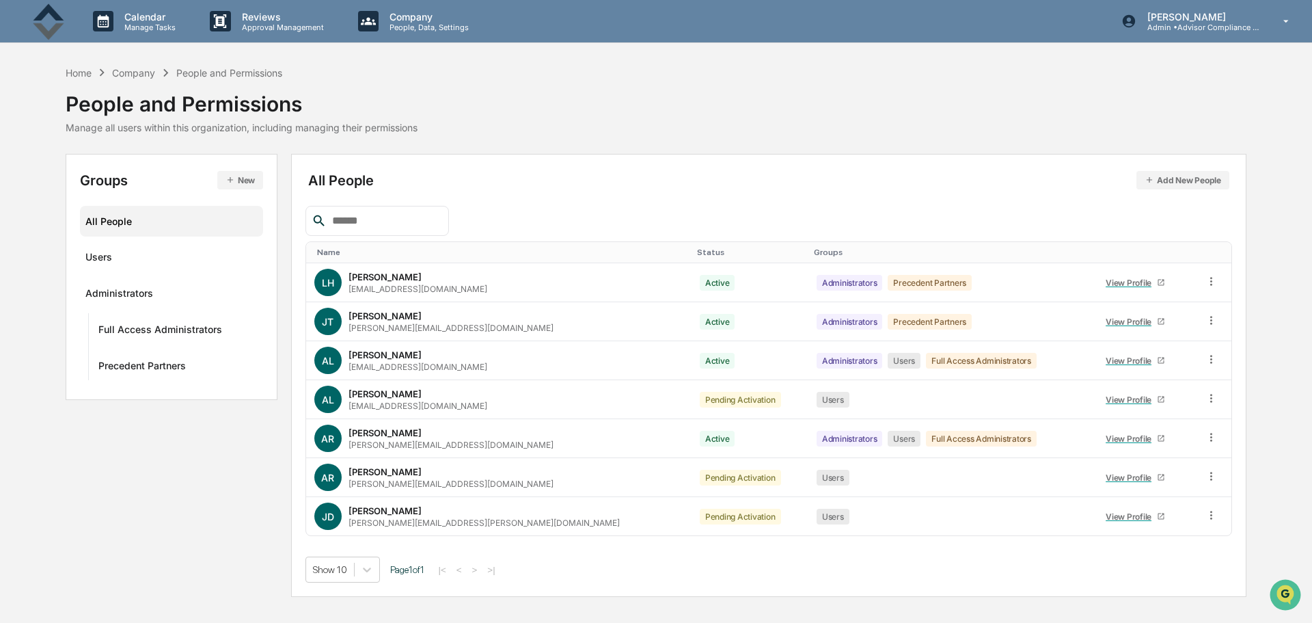
click at [1212, 18] on p "[PERSON_NAME]" at bounding box center [1200, 17] width 127 height 12
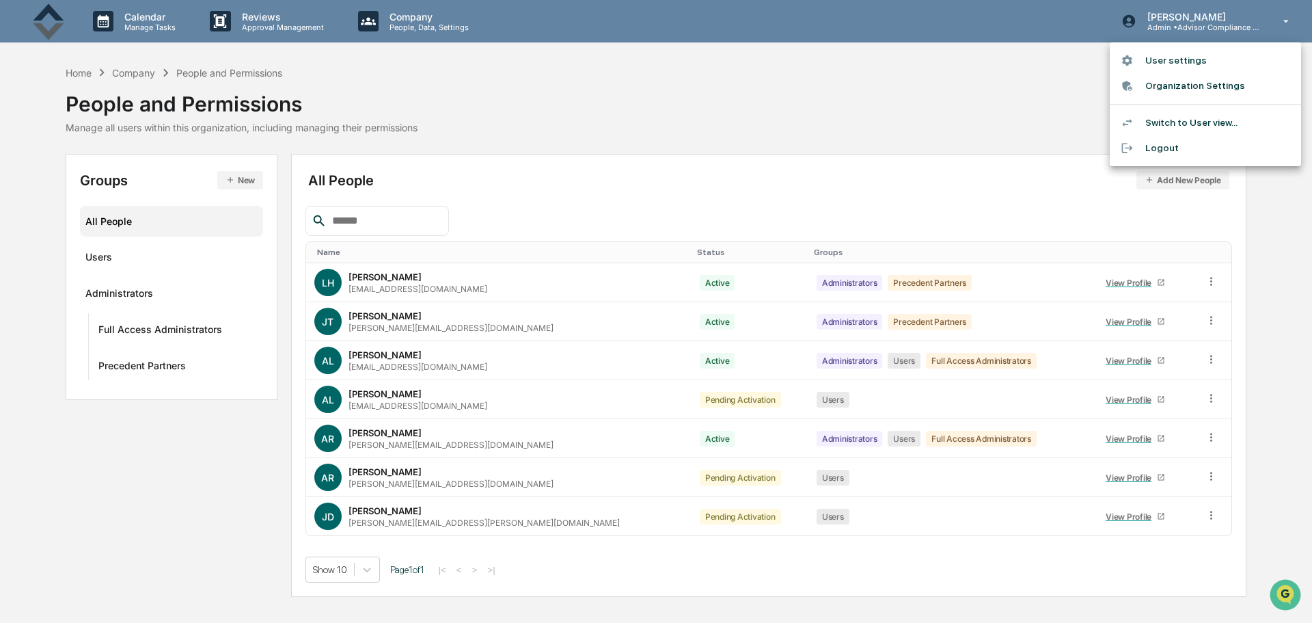
click at [1159, 118] on li "Switch to User view..." at bounding box center [1205, 122] width 191 height 25
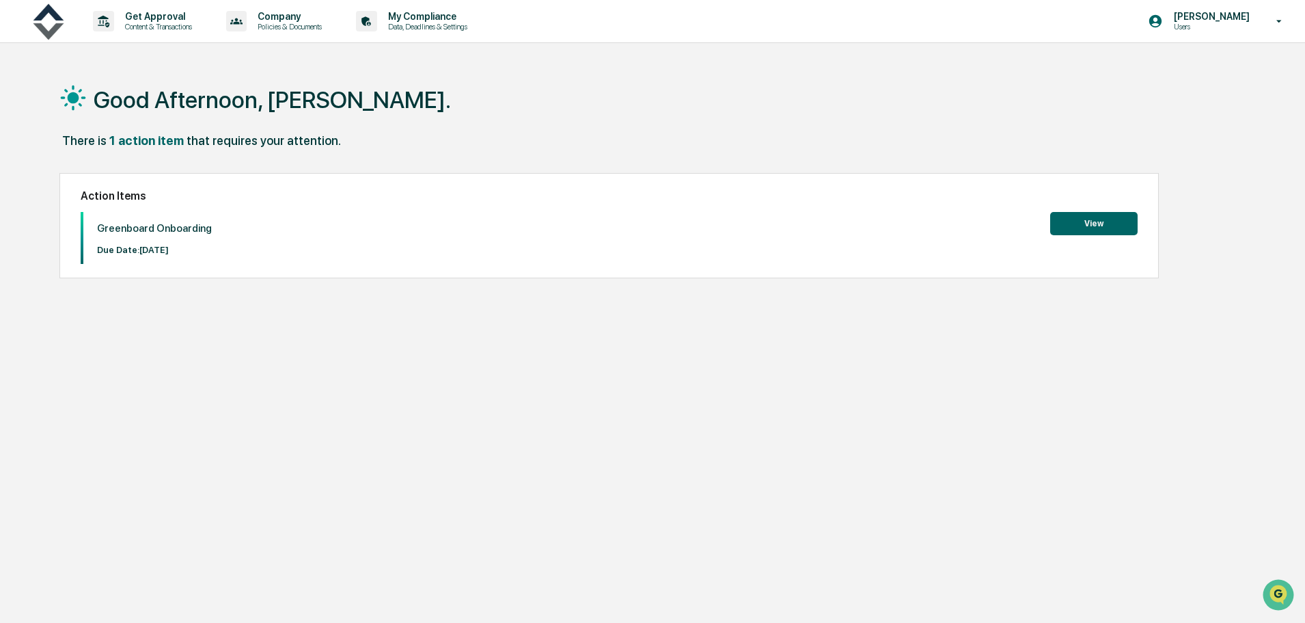
click at [1261, 25] on div "[PERSON_NAME] Users" at bounding box center [1220, 21] width 171 height 42
click at [1222, 71] on li "Switch to Admin view..." at bounding box center [1205, 69] width 191 height 25
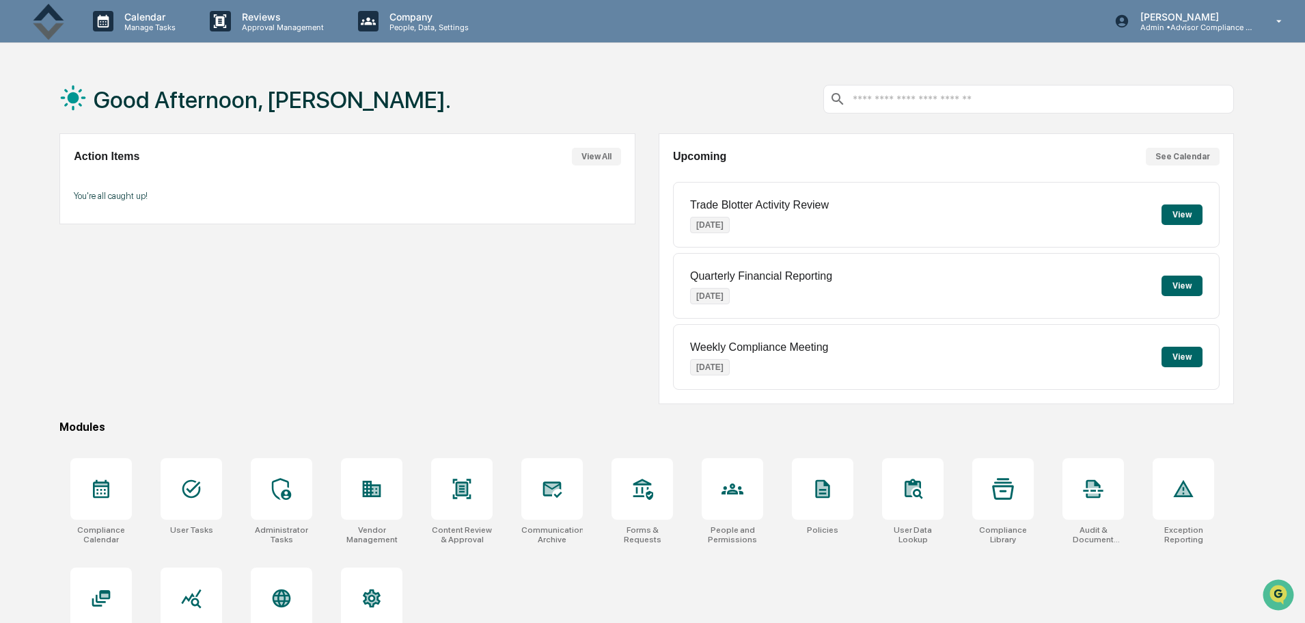
click at [1253, 23] on p "Admin • Advisor Compliance Partners" at bounding box center [1193, 28] width 127 height 10
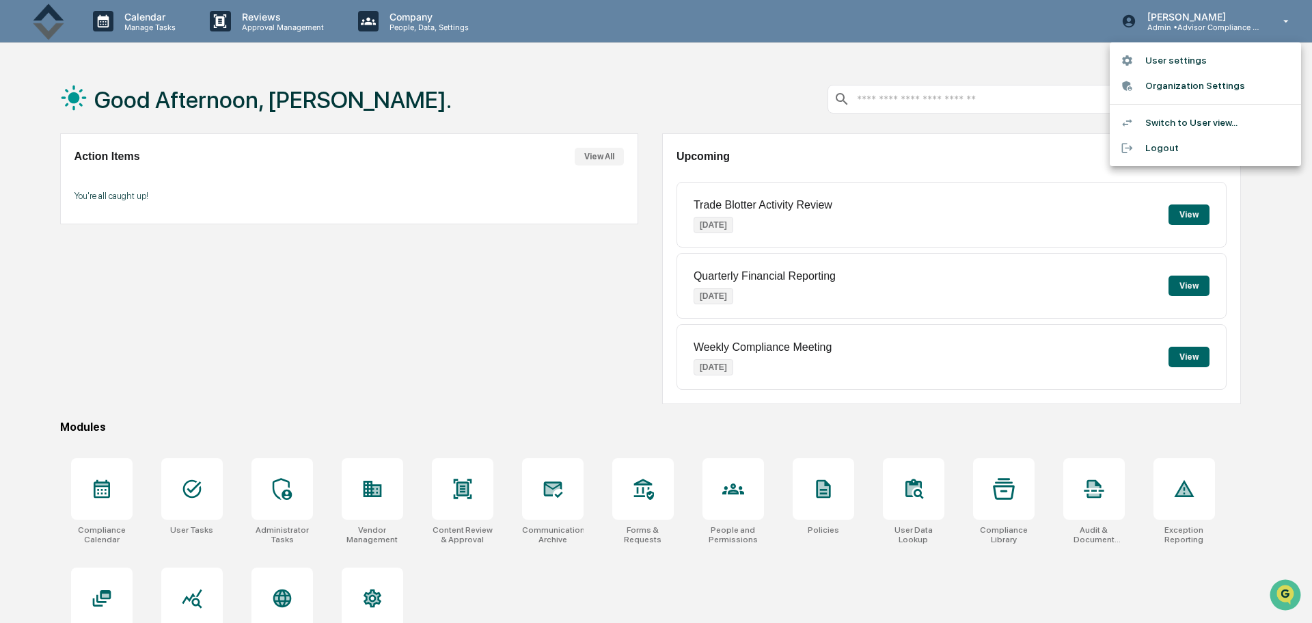
click at [1182, 120] on li "Switch to User view..." at bounding box center [1205, 122] width 191 height 25
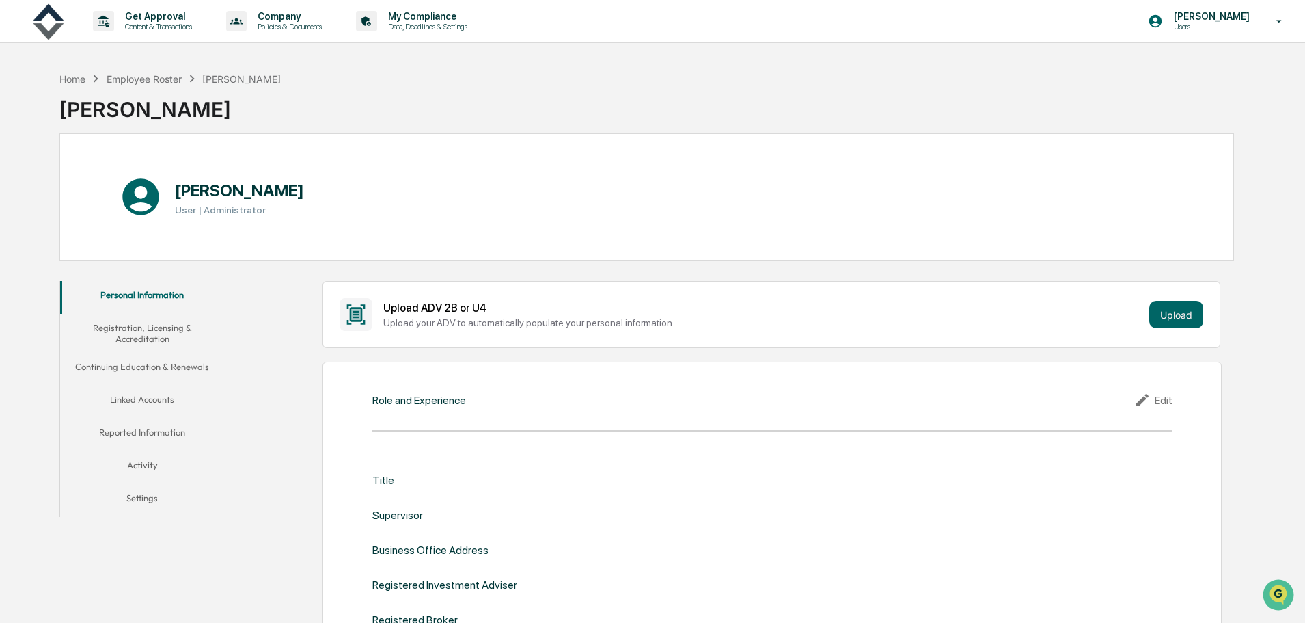
scroll to position [68, 0]
